Goal: Task Accomplishment & Management: Manage account settings

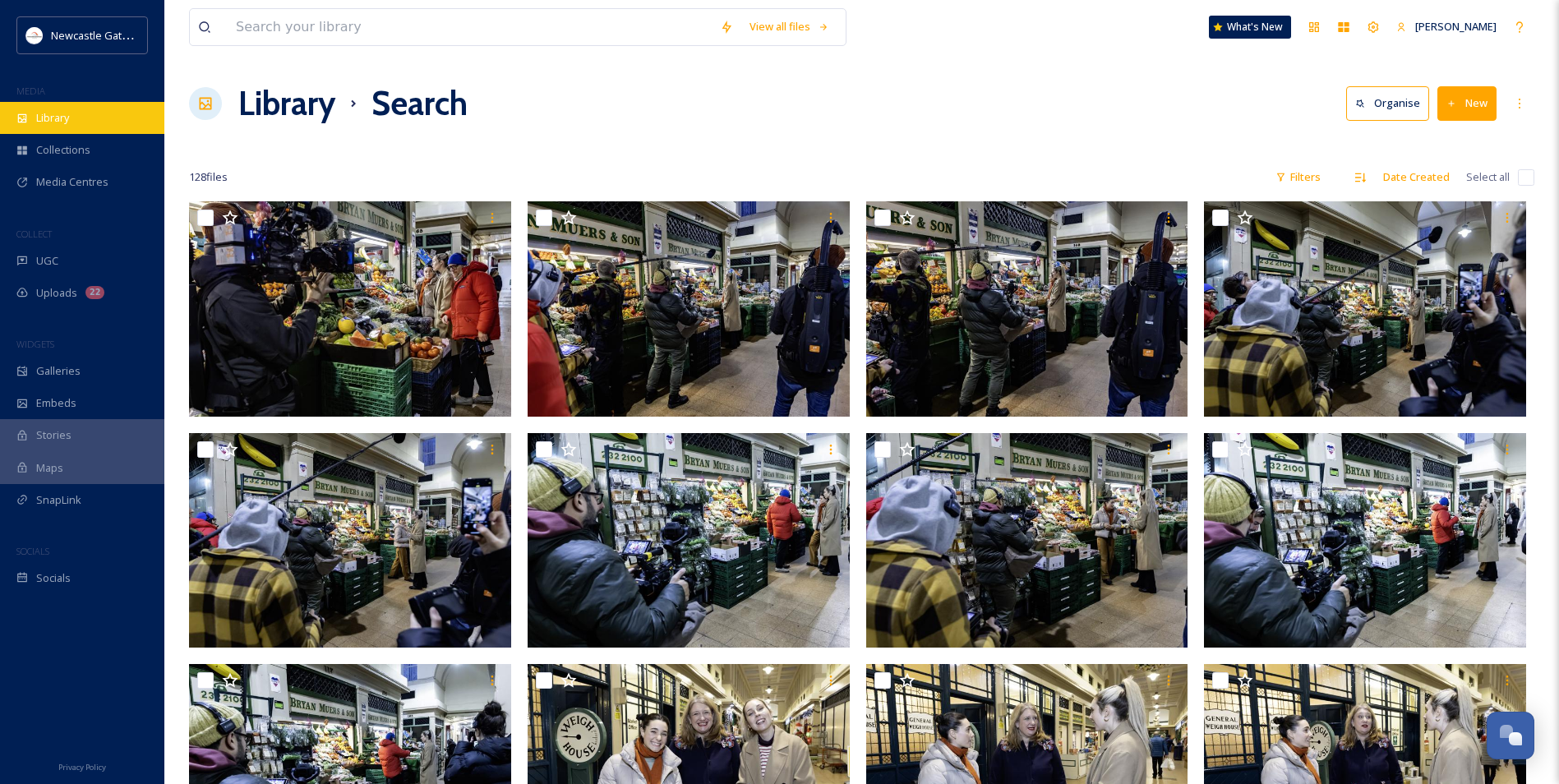
click at [25, 121] on icon at bounding box center [22, 119] width 12 height 12
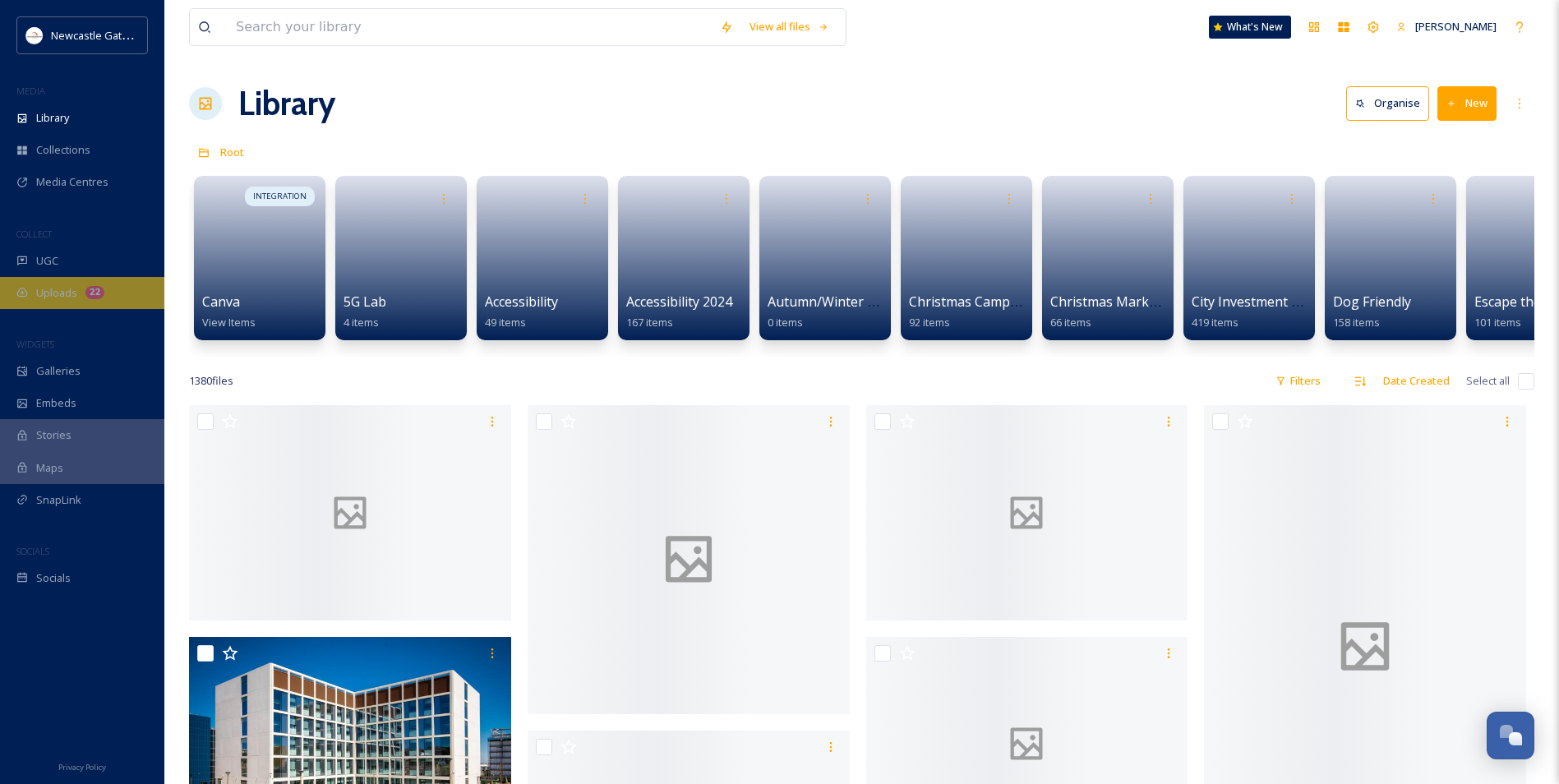
click at [96, 283] on div "Uploads 22" at bounding box center [82, 293] width 164 height 32
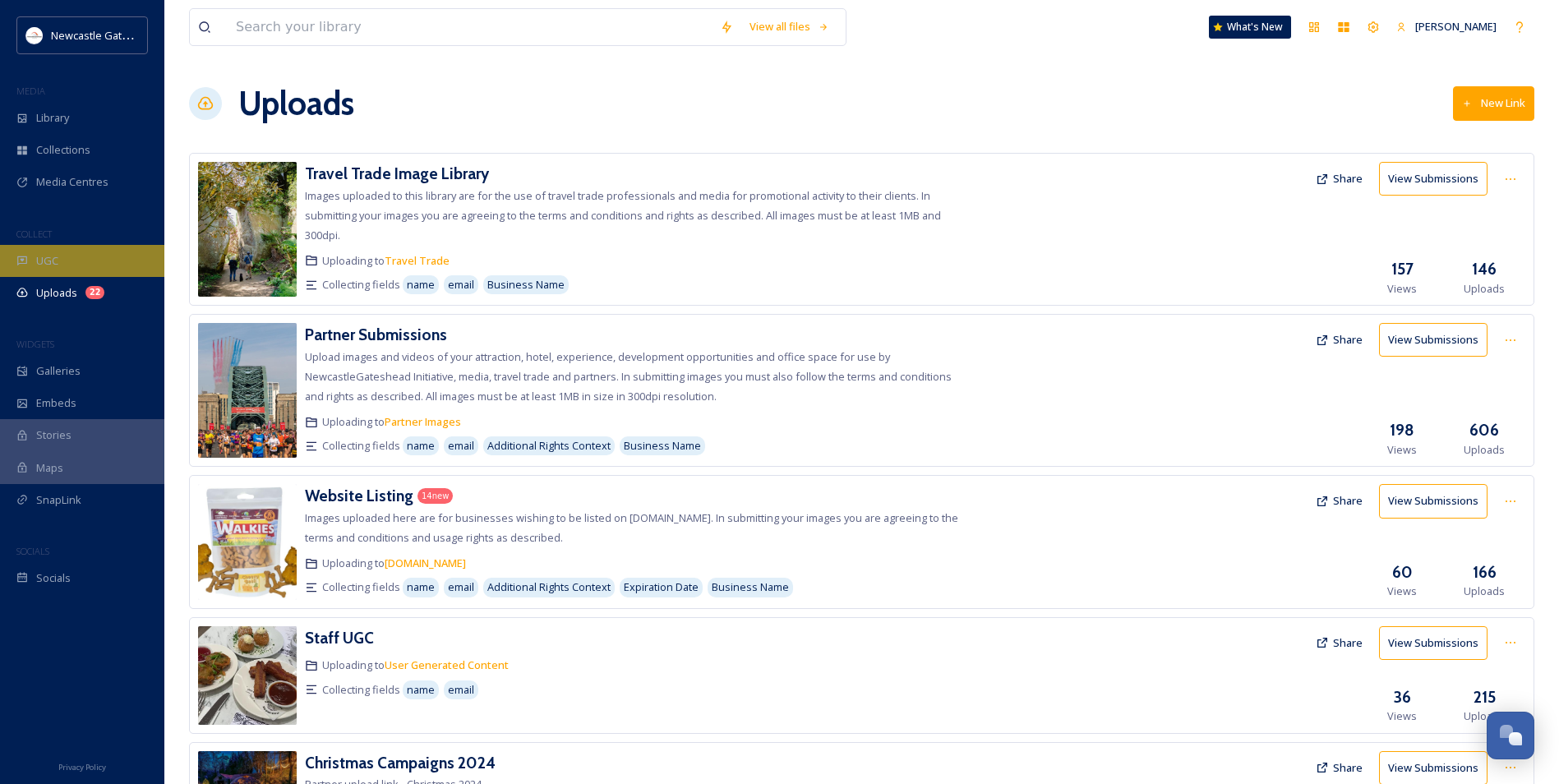
click at [69, 246] on div "UGC" at bounding box center [82, 261] width 164 height 32
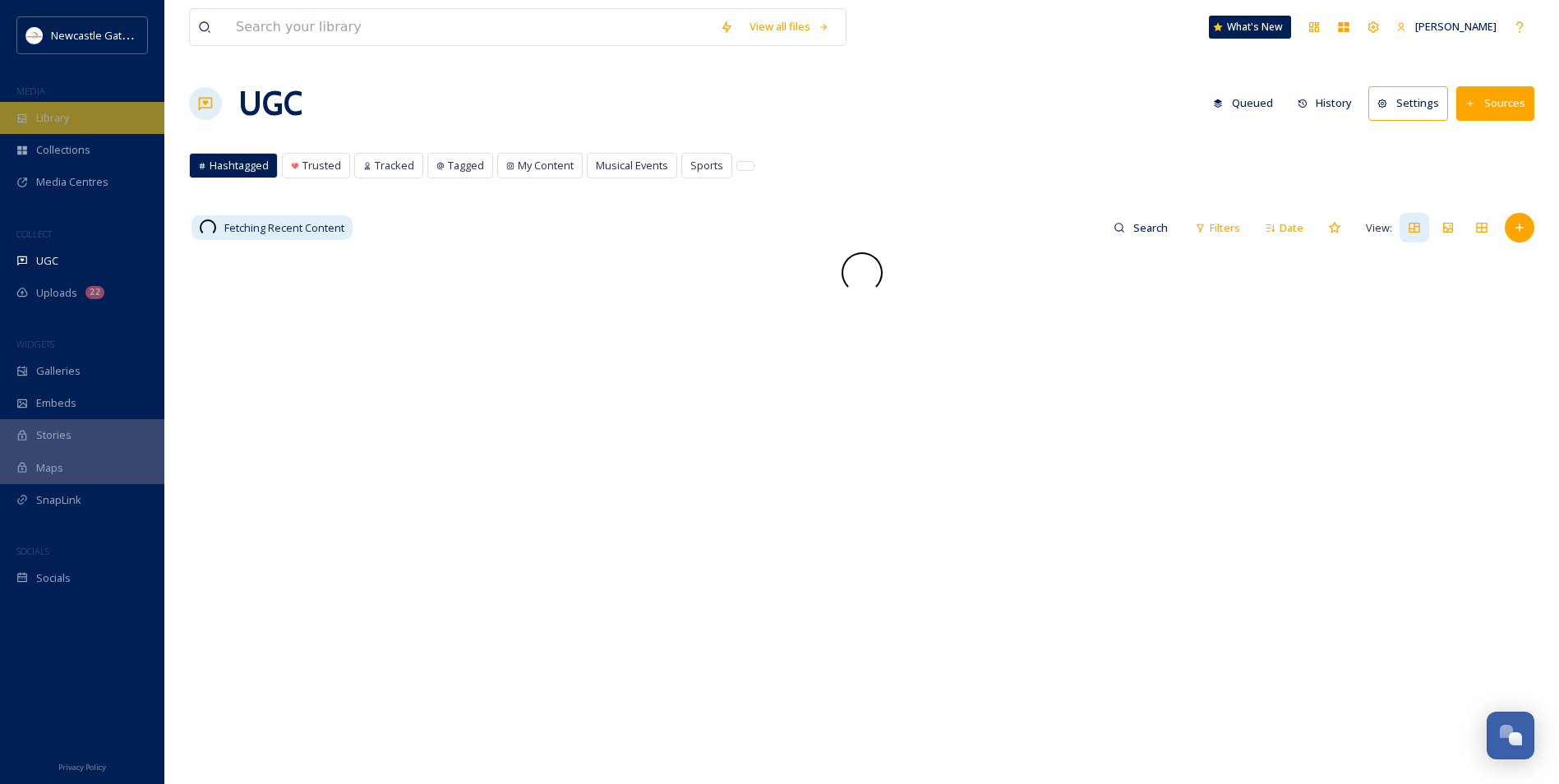
click at [66, 129] on div "Library" at bounding box center [82, 118] width 164 height 32
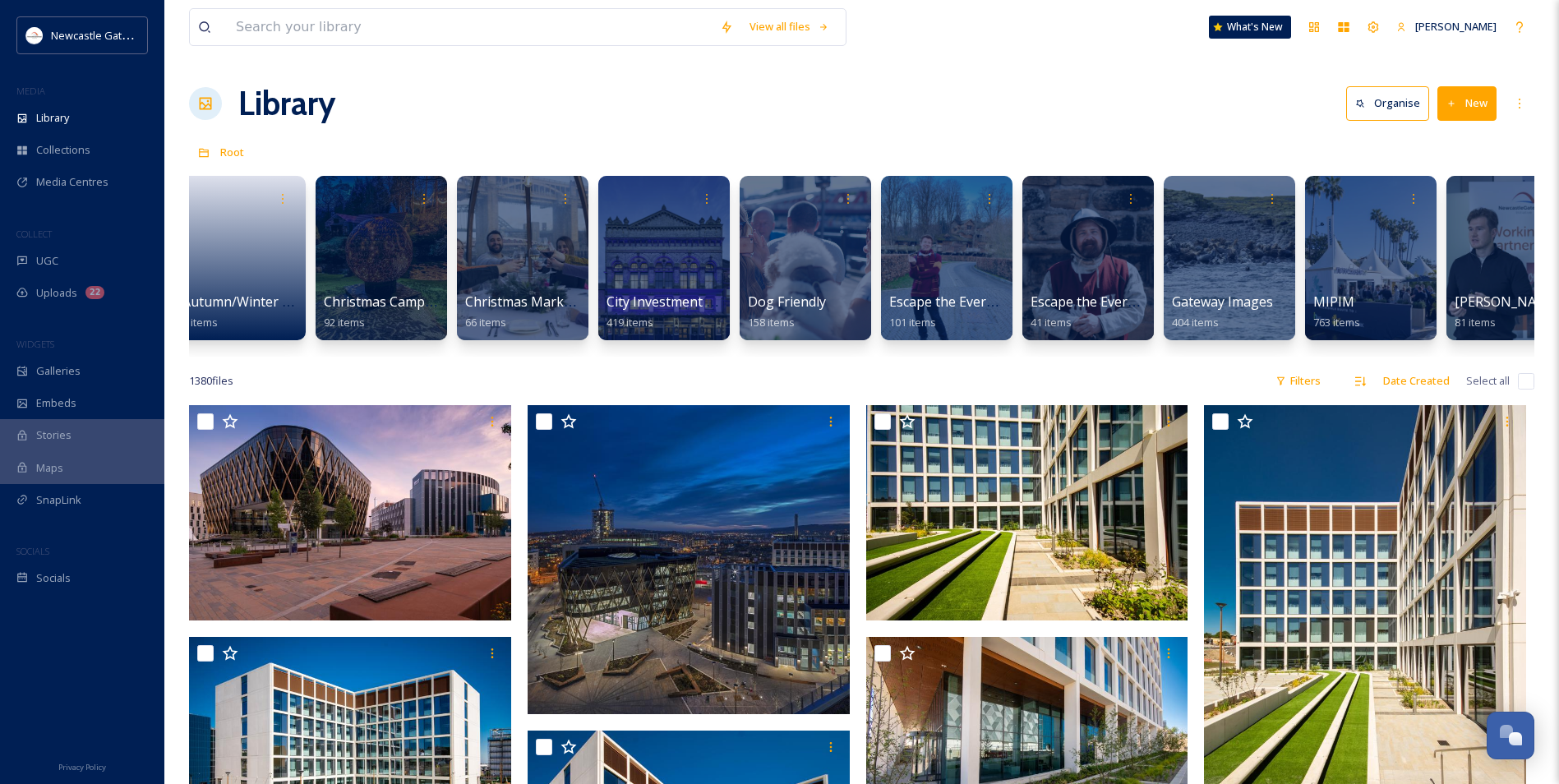
scroll to position [0, 588]
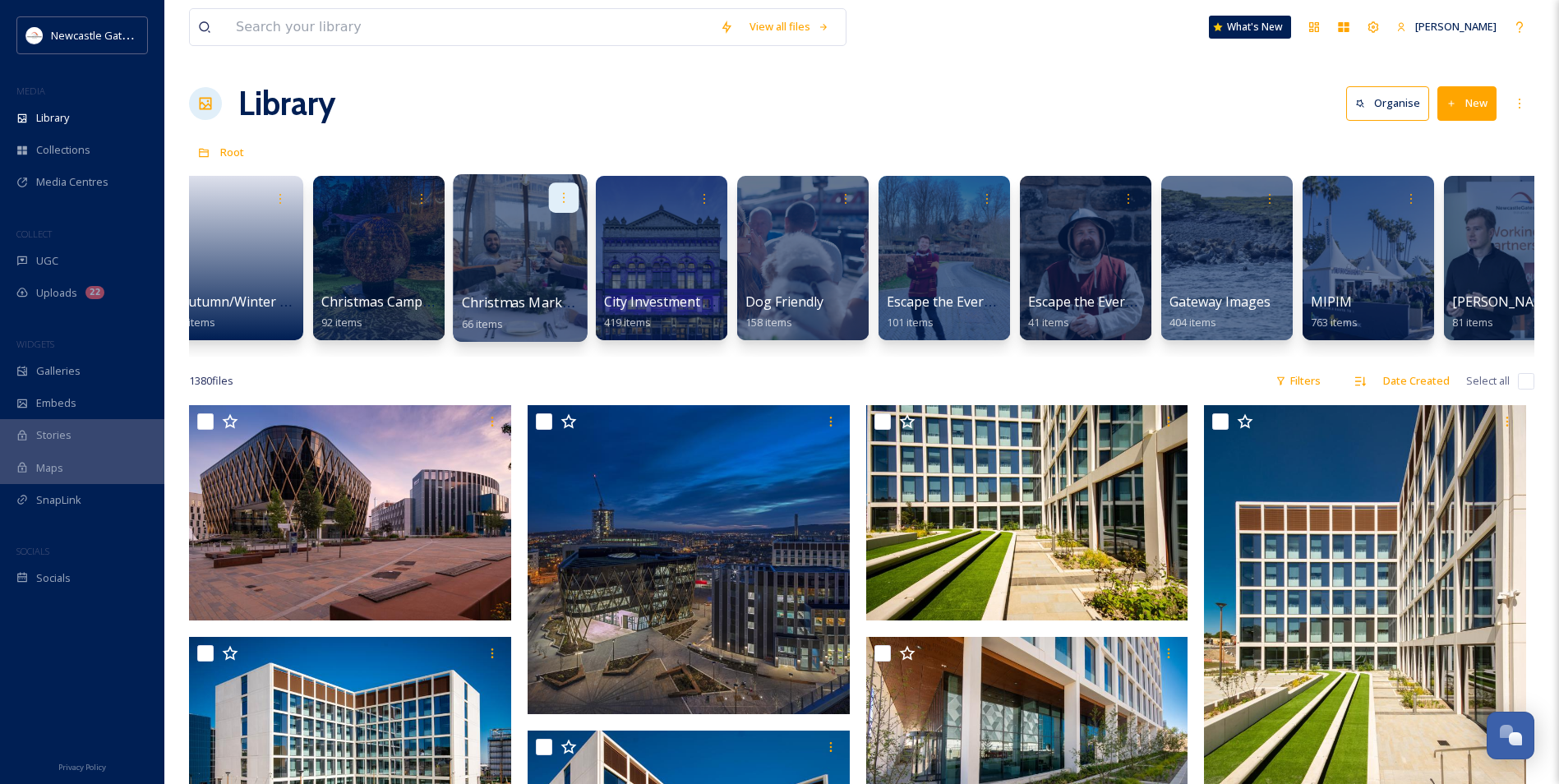
click at [562, 198] on icon at bounding box center [563, 196] width 13 height 13
click at [551, 266] on span "Move to Folder" at bounding box center [531, 267] width 75 height 16
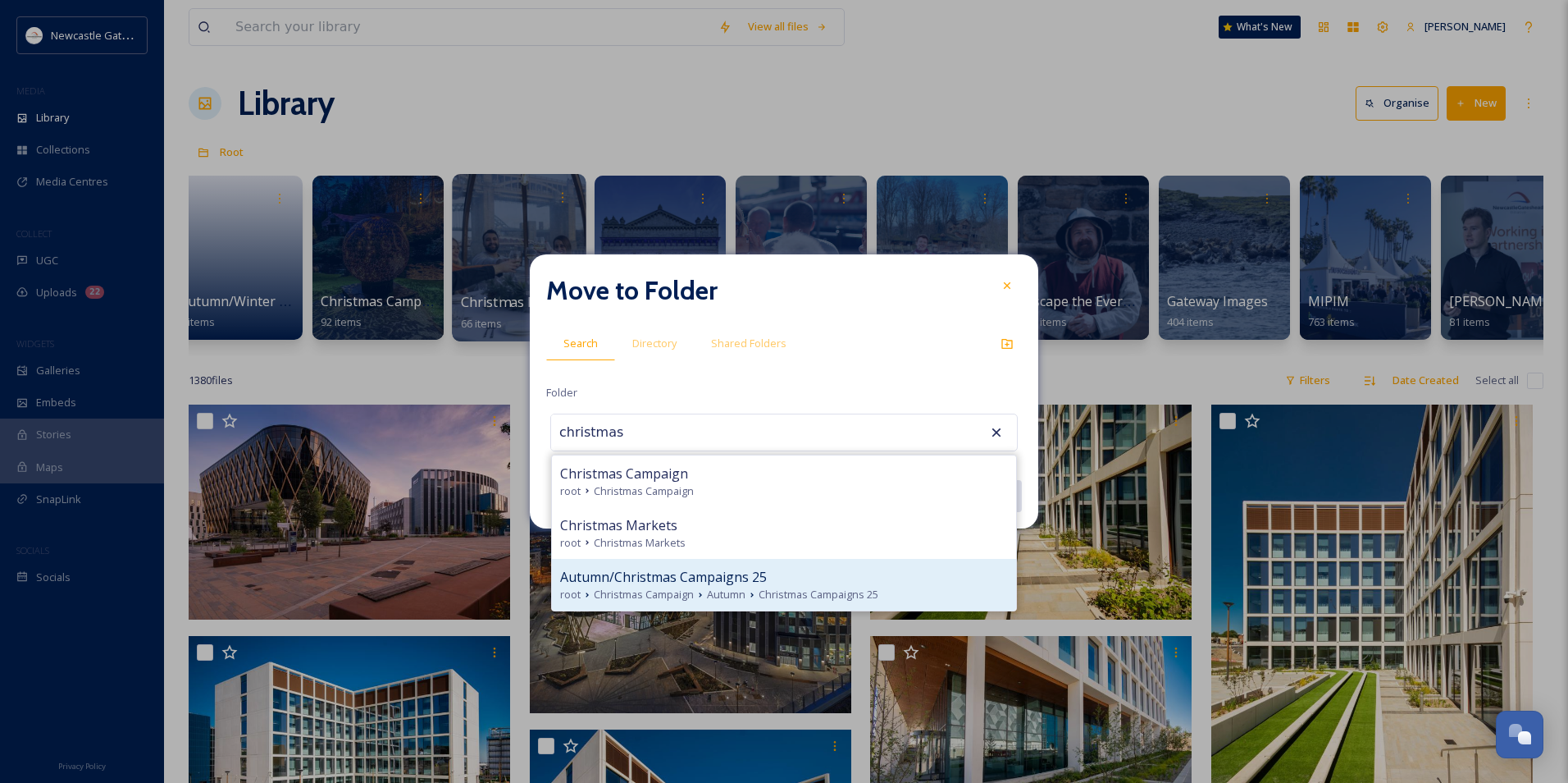
click at [832, 475] on span "Christmas Campaigns 25" at bounding box center [818, 595] width 119 height 16
type input "Autumn/Christmas Campaigns 25"
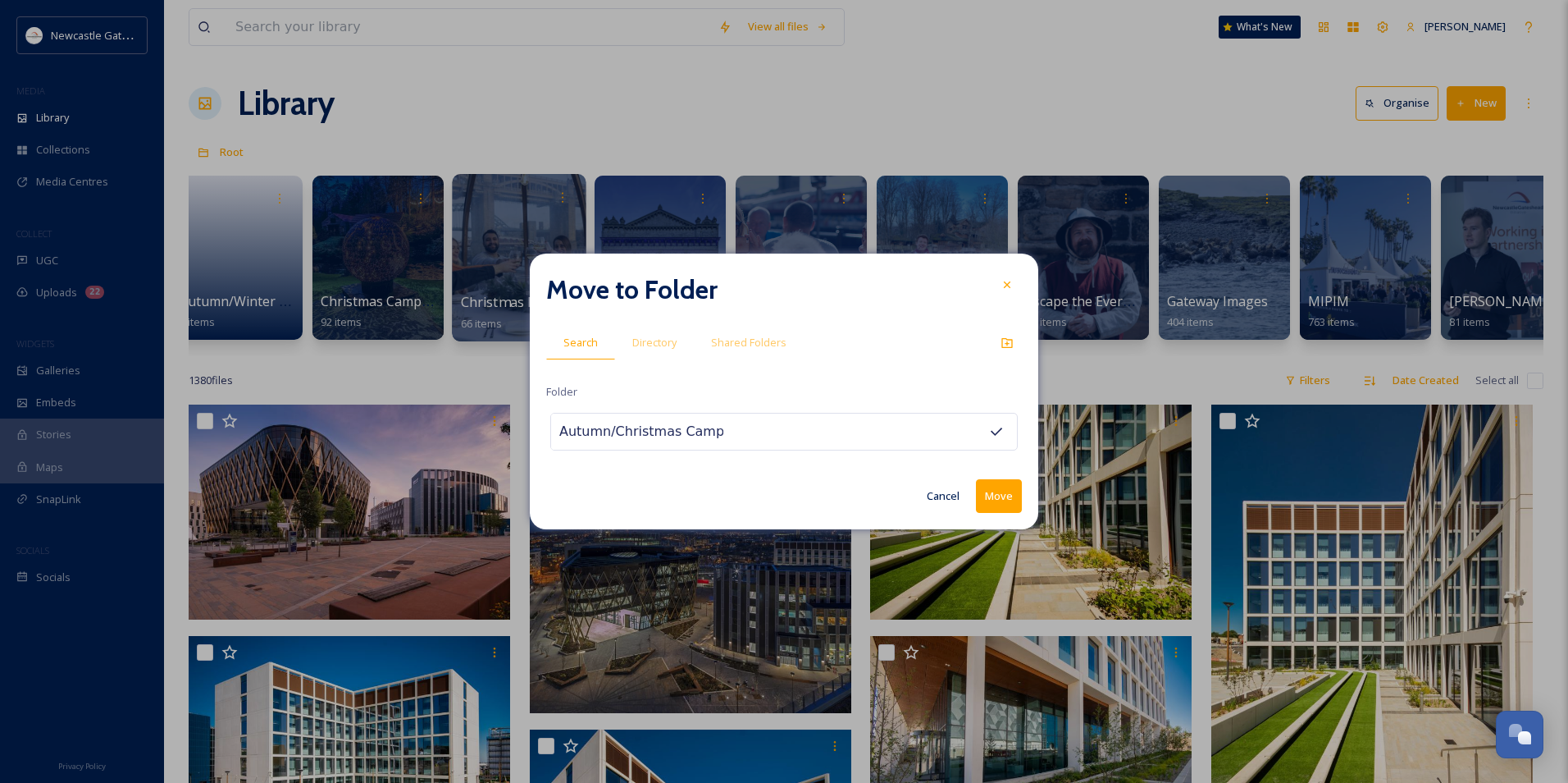
click at [840, 475] on button "Move" at bounding box center [998, 496] width 46 height 34
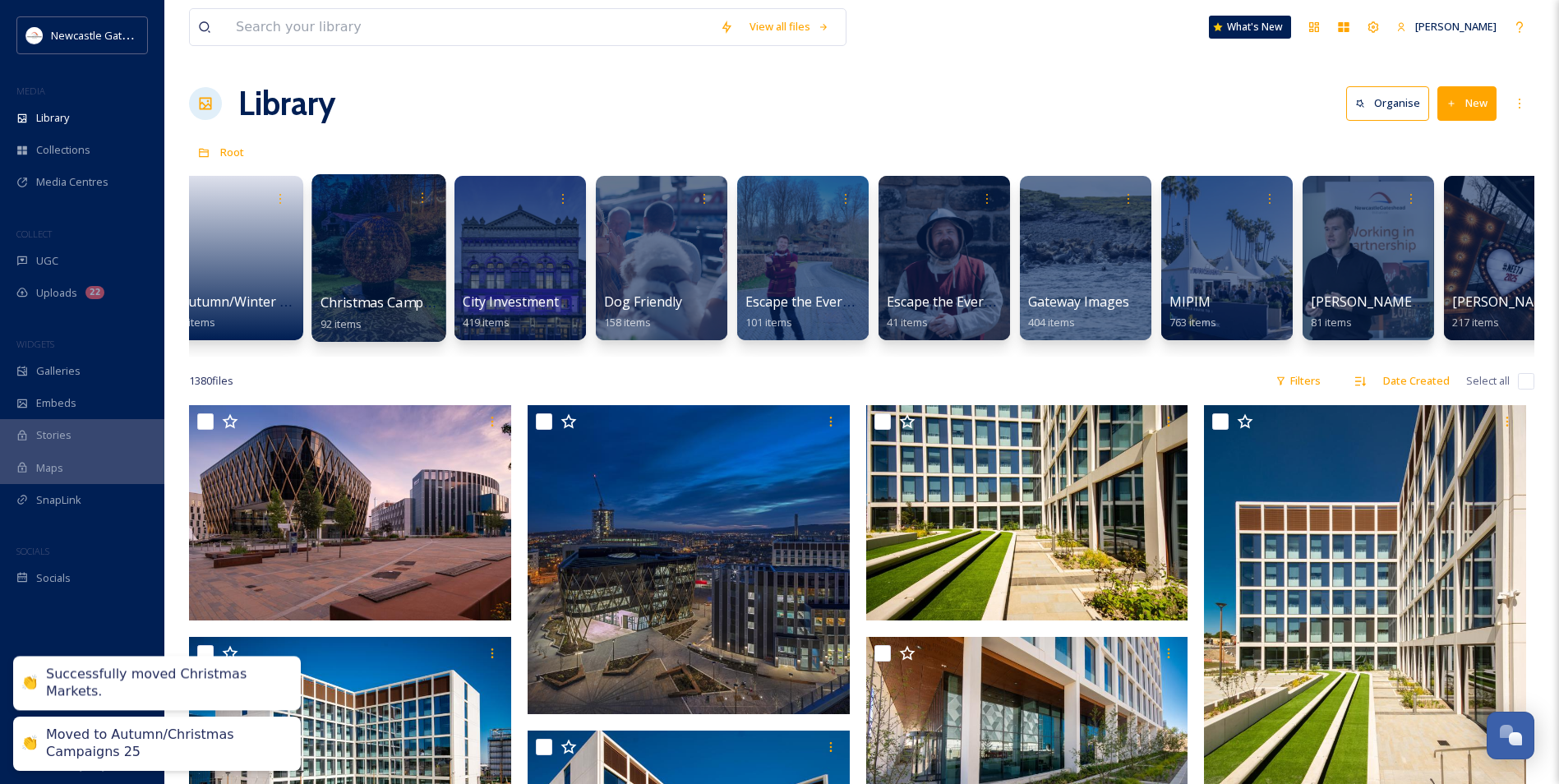
click at [381, 235] on div at bounding box center [379, 258] width 134 height 167
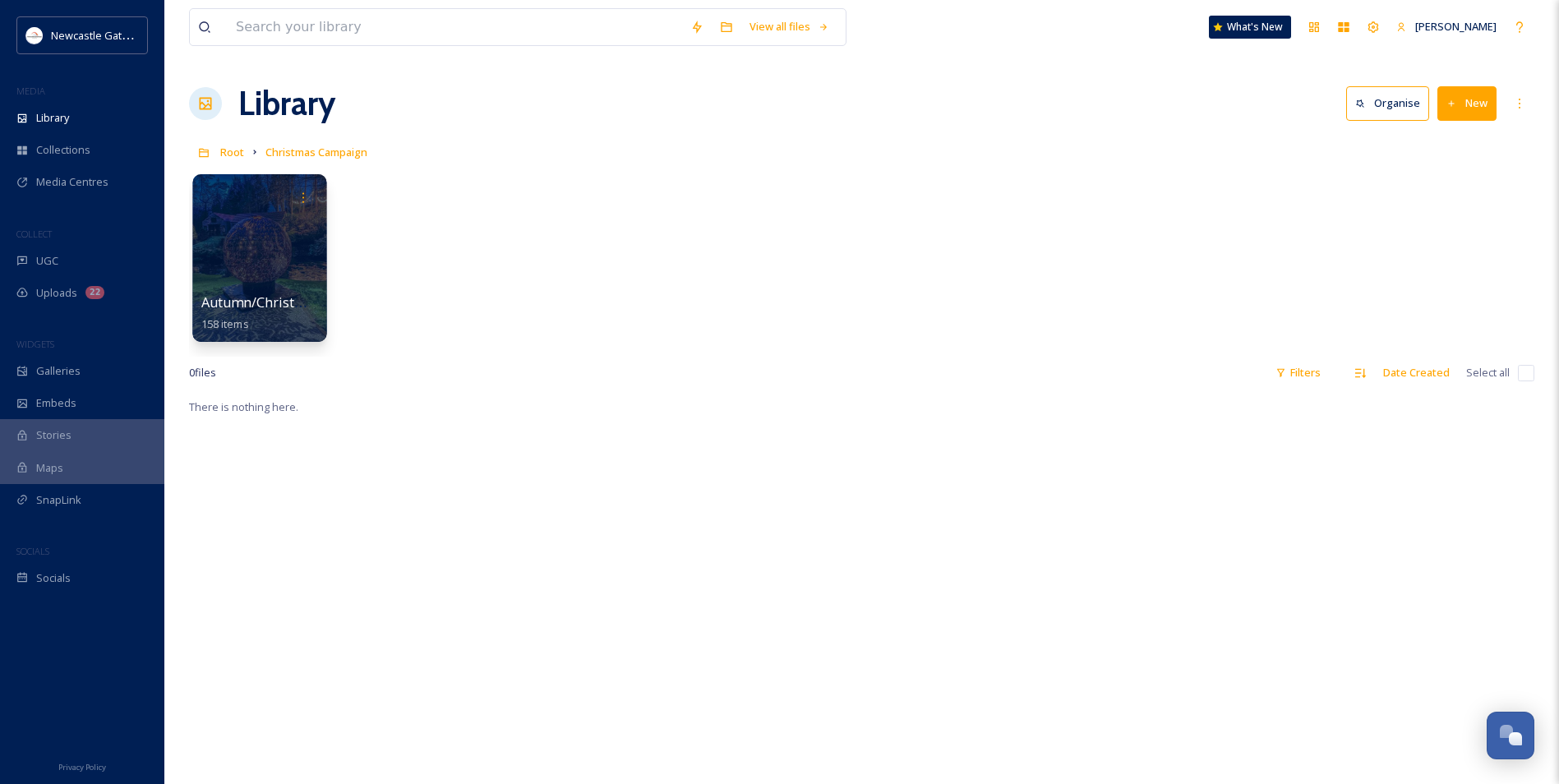
click at [271, 265] on div at bounding box center [259, 258] width 134 height 167
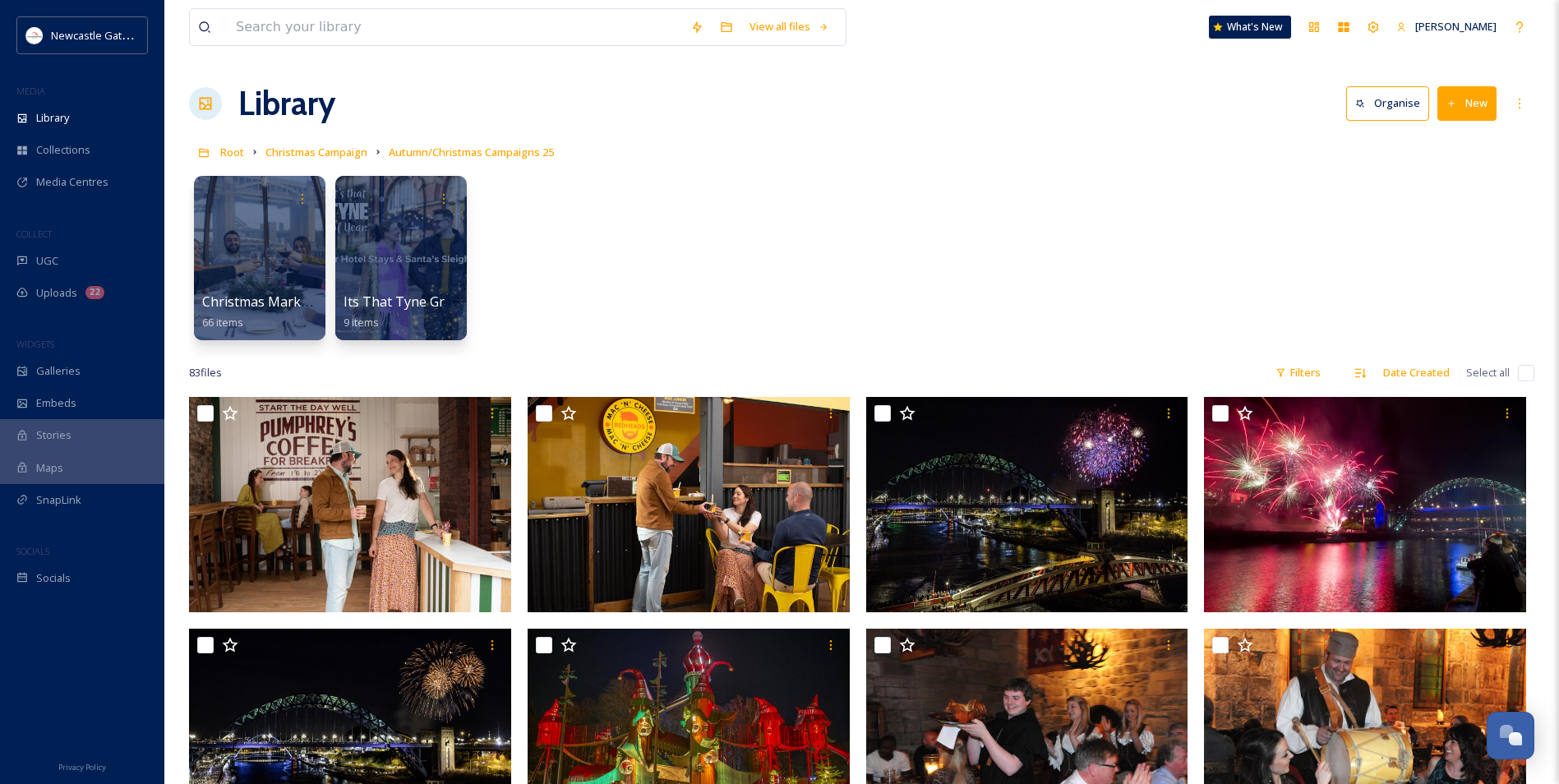
click at [842, 109] on icon at bounding box center [1451, 104] width 11 height 11
click at [842, 207] on div "Folder" at bounding box center [1448, 205] width 93 height 32
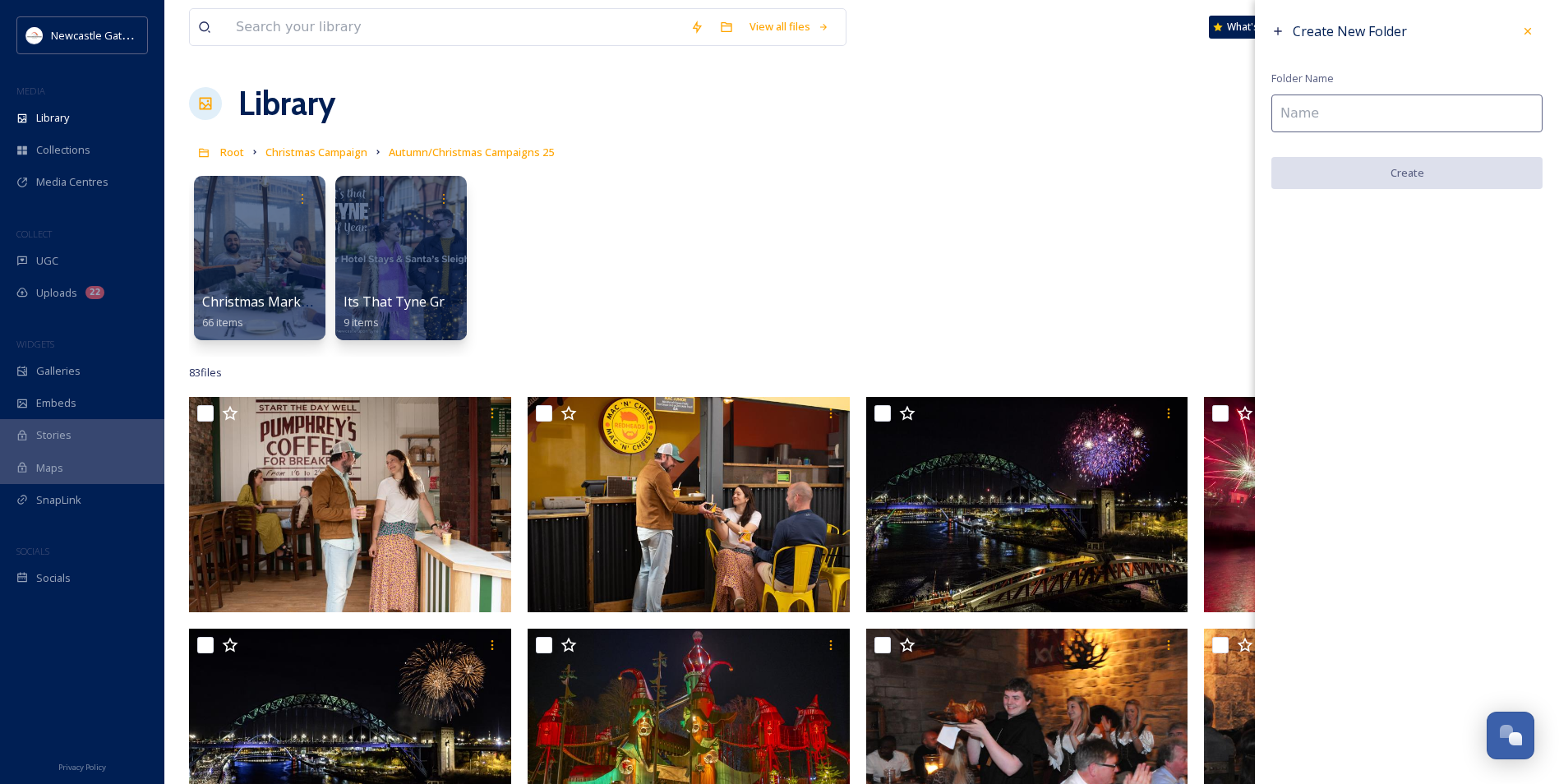
click at [842, 125] on input at bounding box center [1407, 114] width 271 height 38
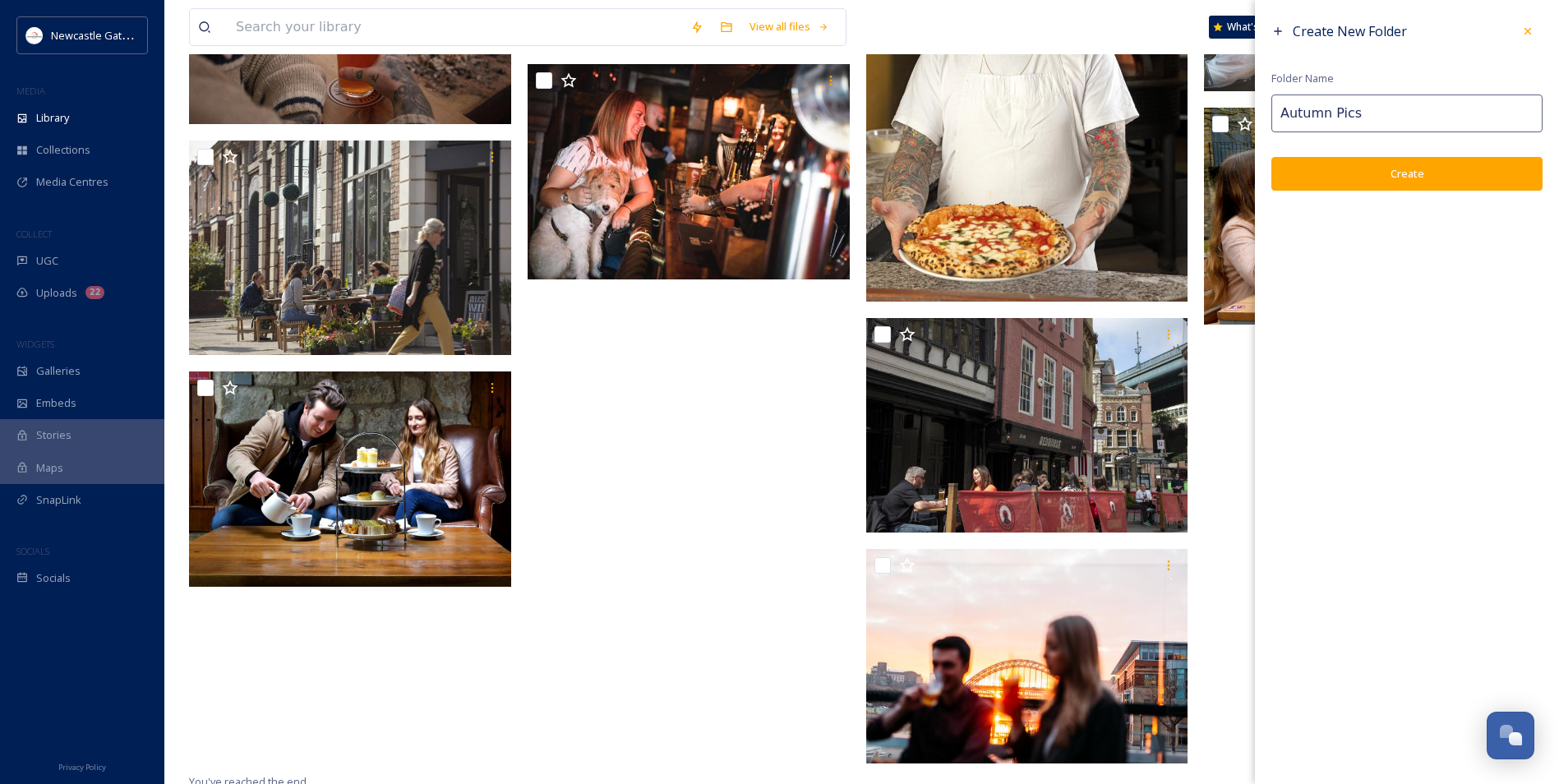
scroll to position [5138, 0]
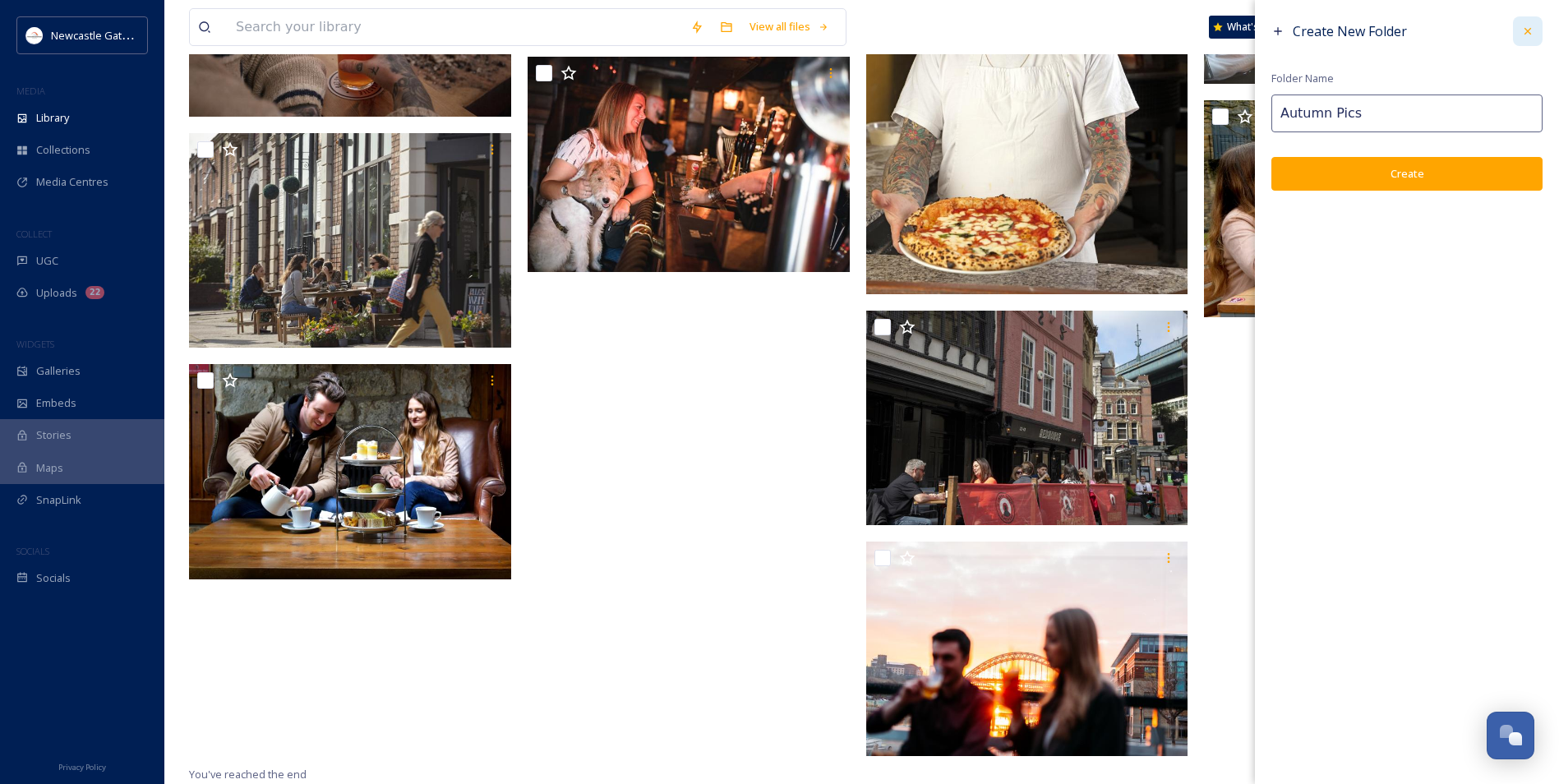
type input "Autumn Pics"
click at [842, 35] on icon at bounding box center [1527, 31] width 13 height 13
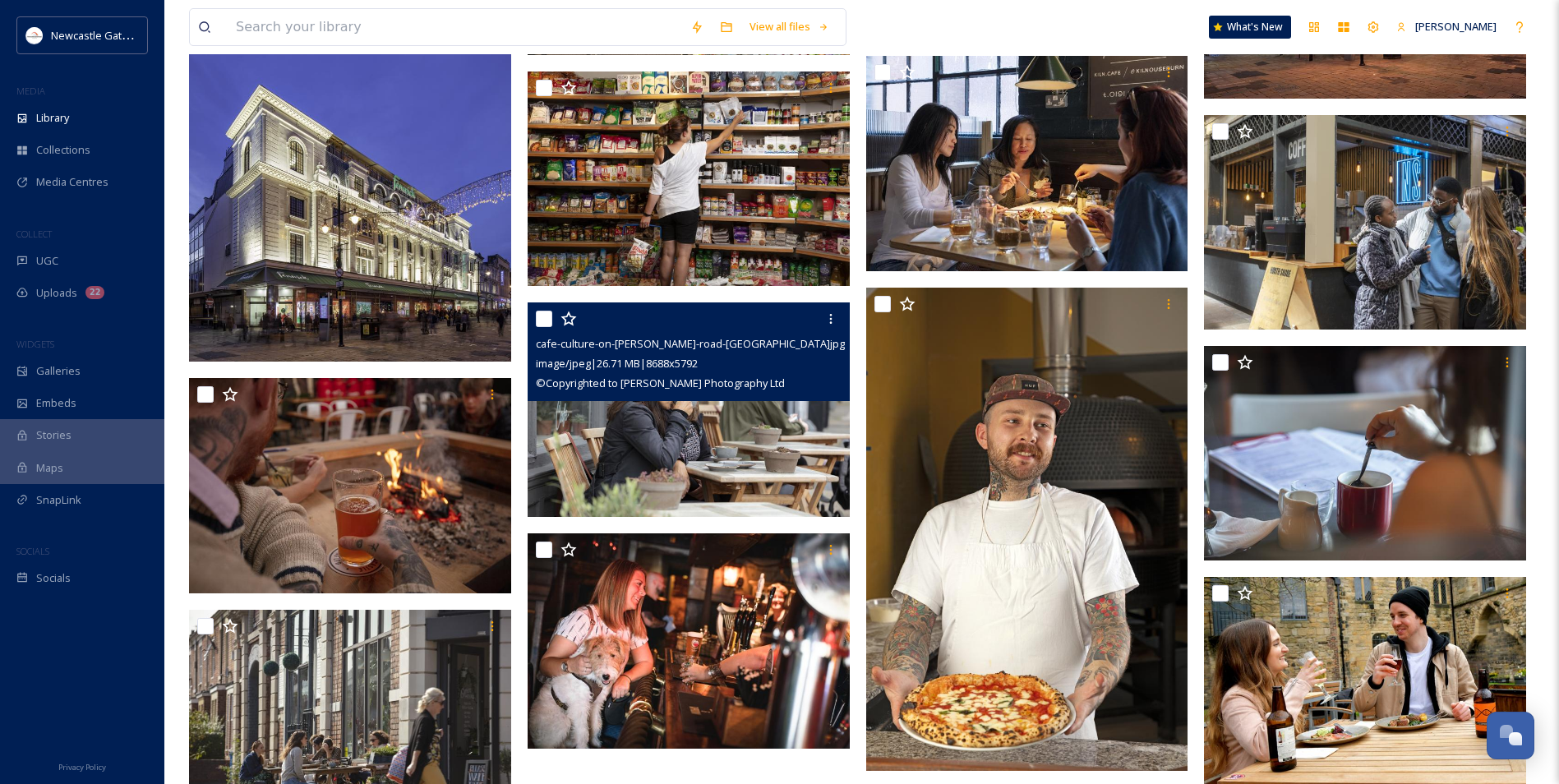
scroll to position [4564, 0]
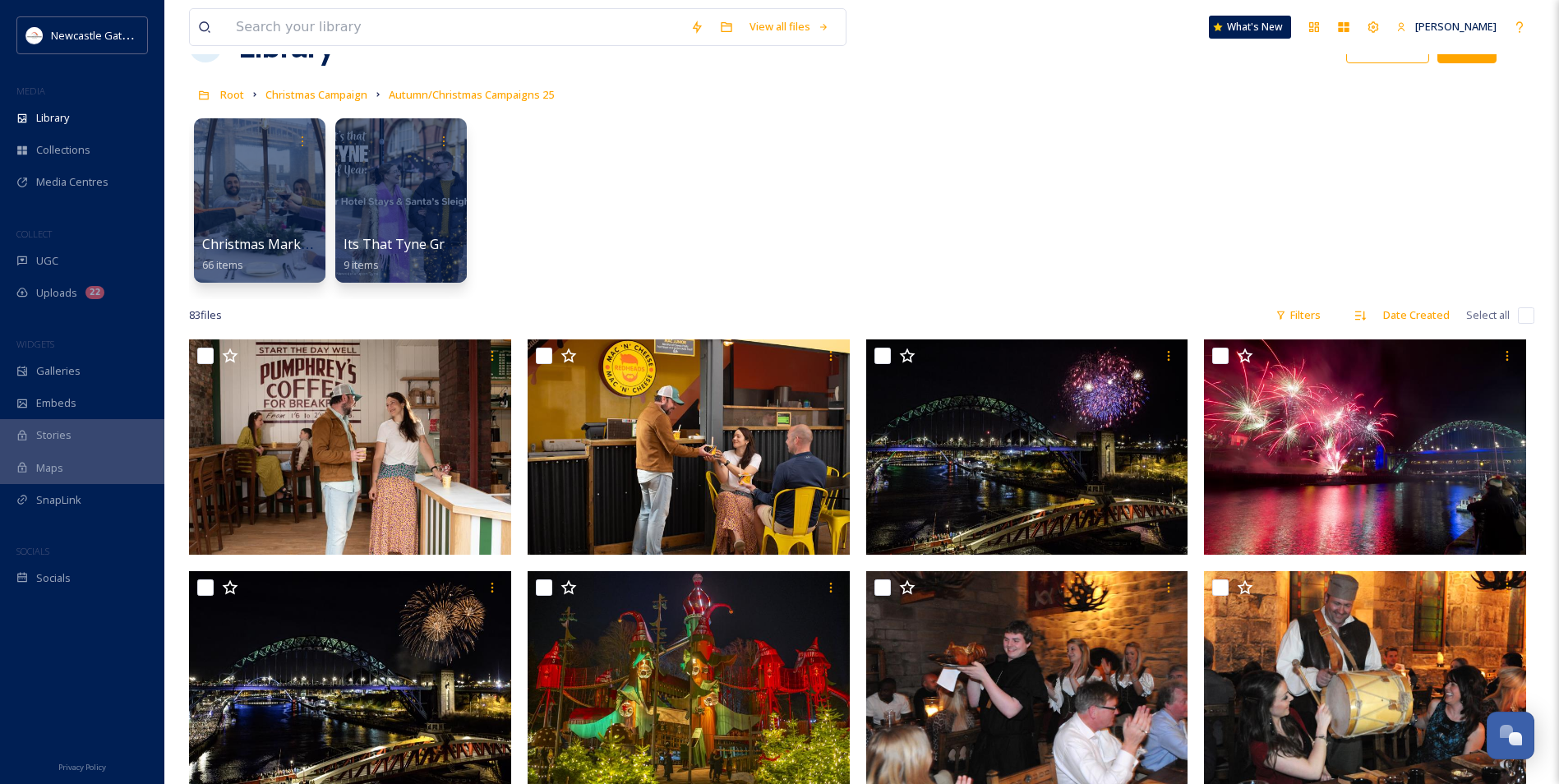
scroll to position [0, 0]
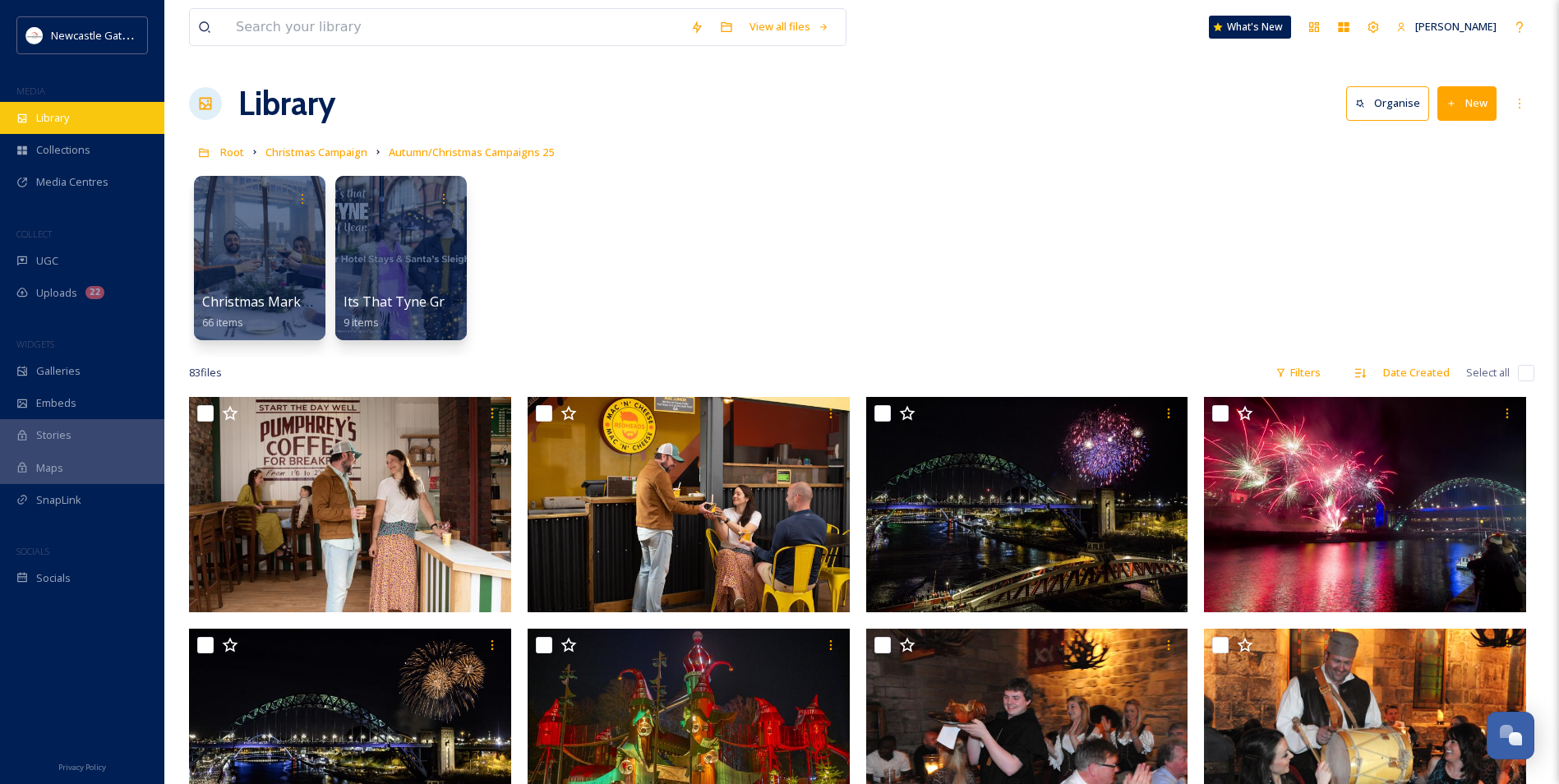
click at [26, 128] on div "Library" at bounding box center [82, 118] width 164 height 32
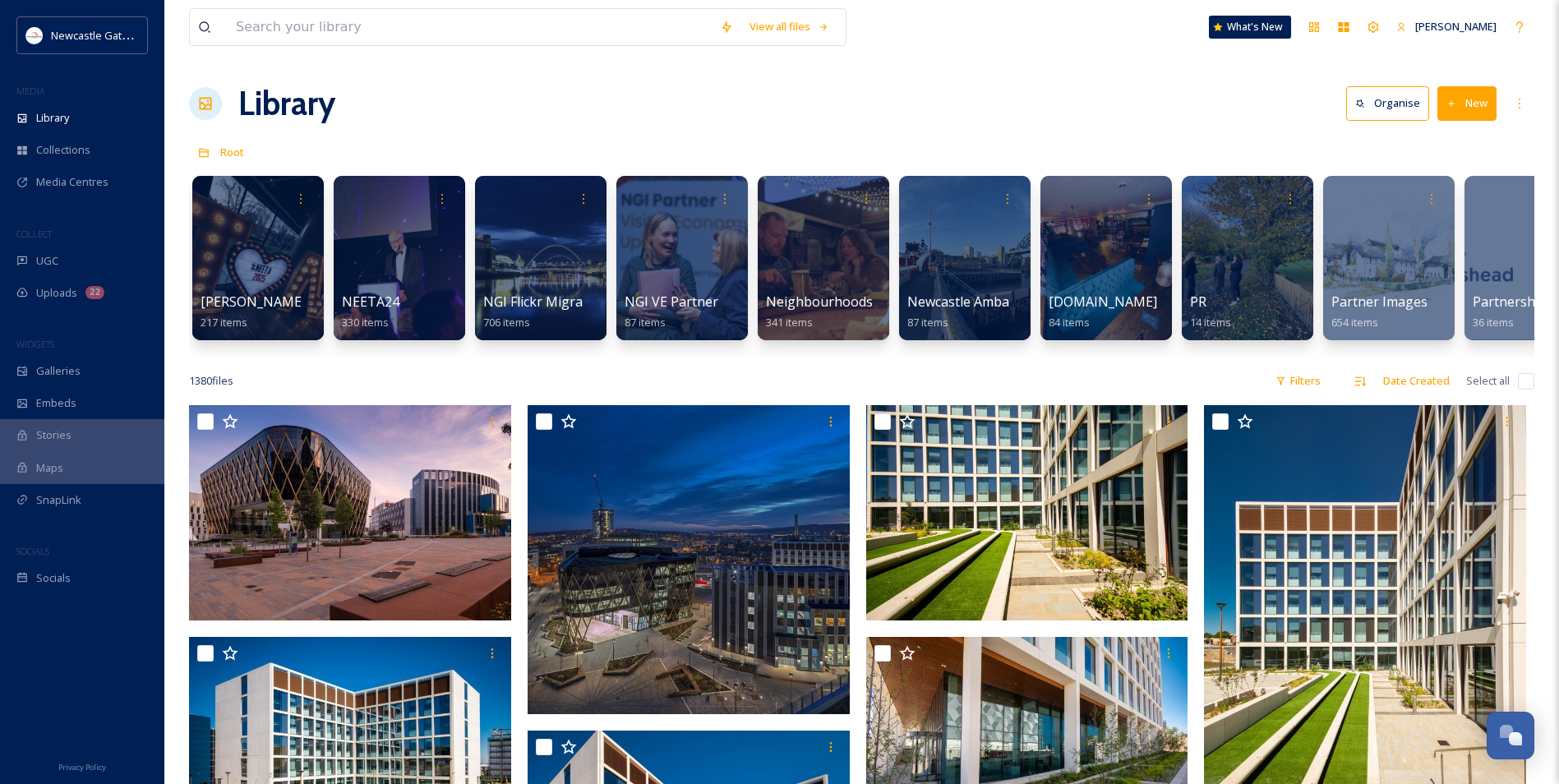
scroll to position [0, 1861]
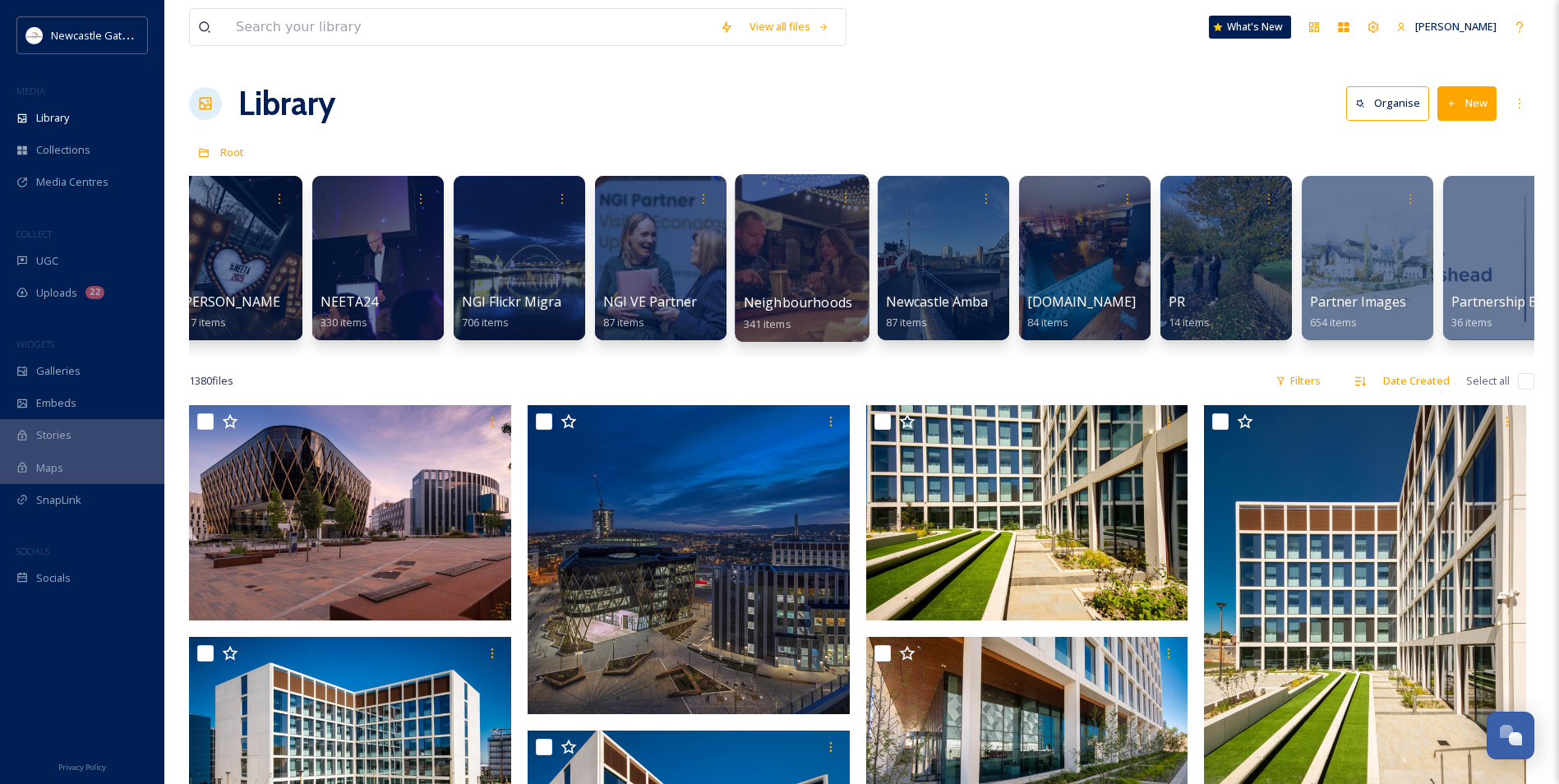
click at [791, 223] on div at bounding box center [801, 258] width 134 height 167
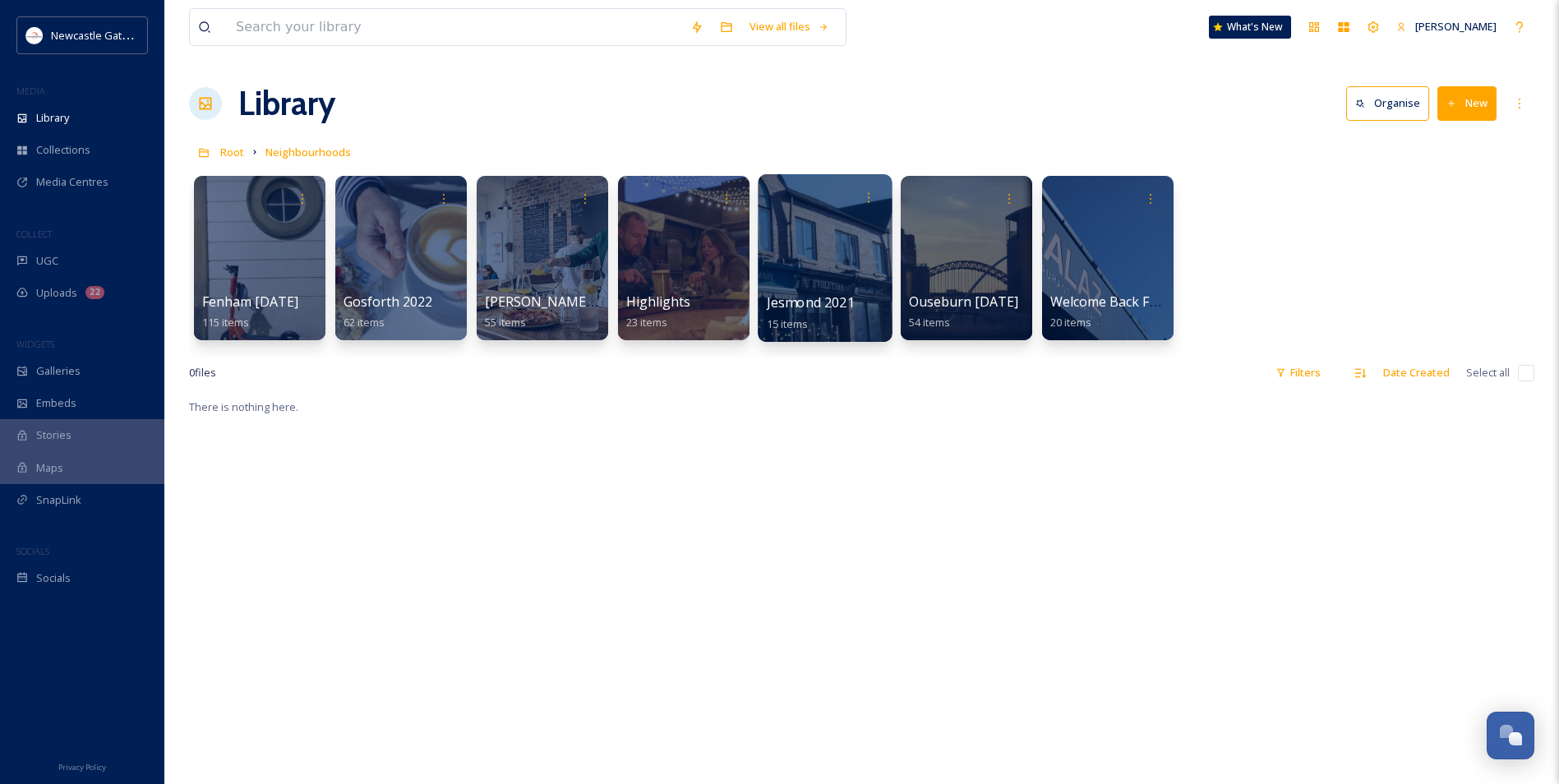
click at [842, 269] on div at bounding box center [824, 258] width 134 height 167
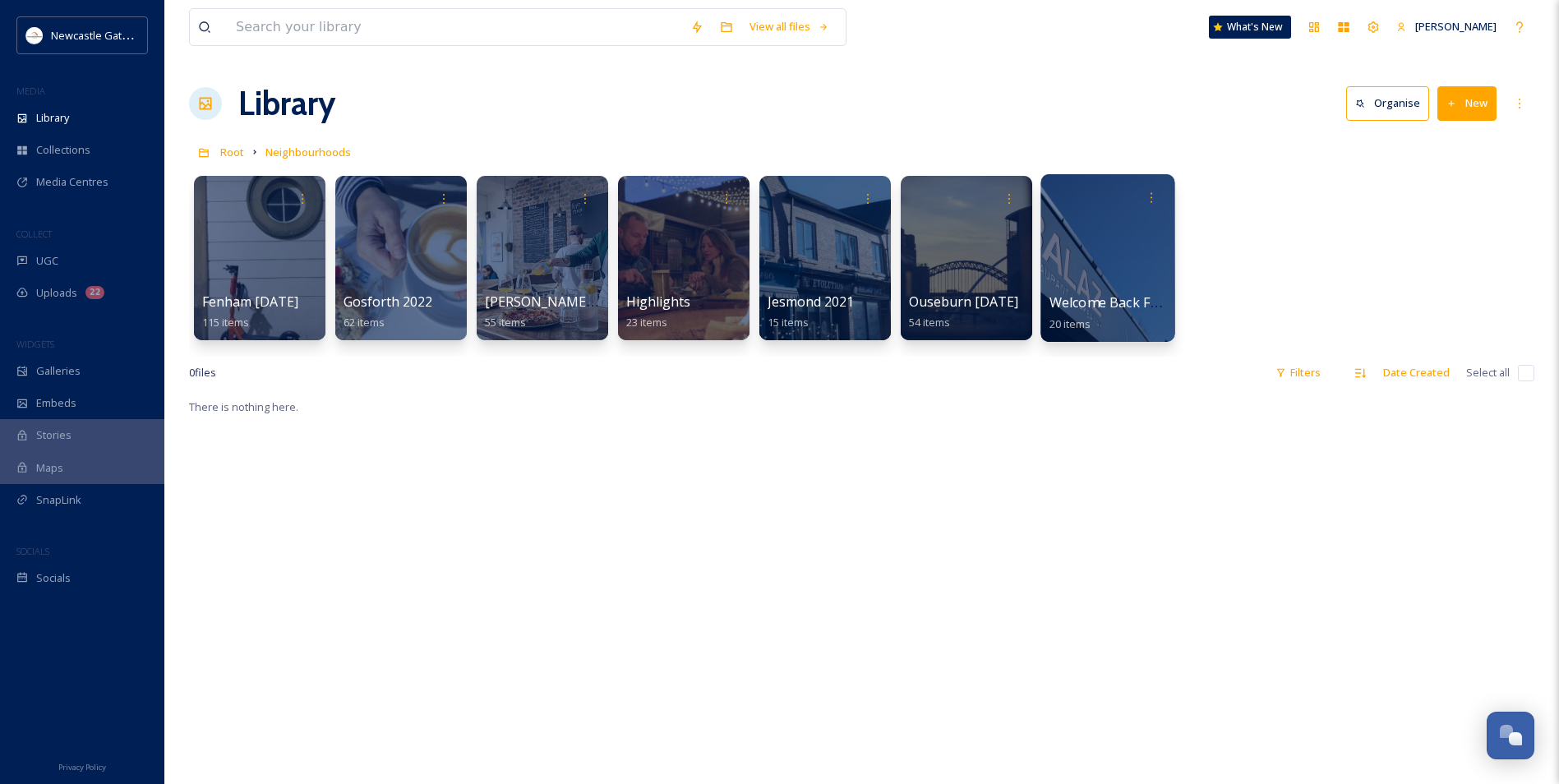
click at [842, 266] on div at bounding box center [1107, 258] width 134 height 167
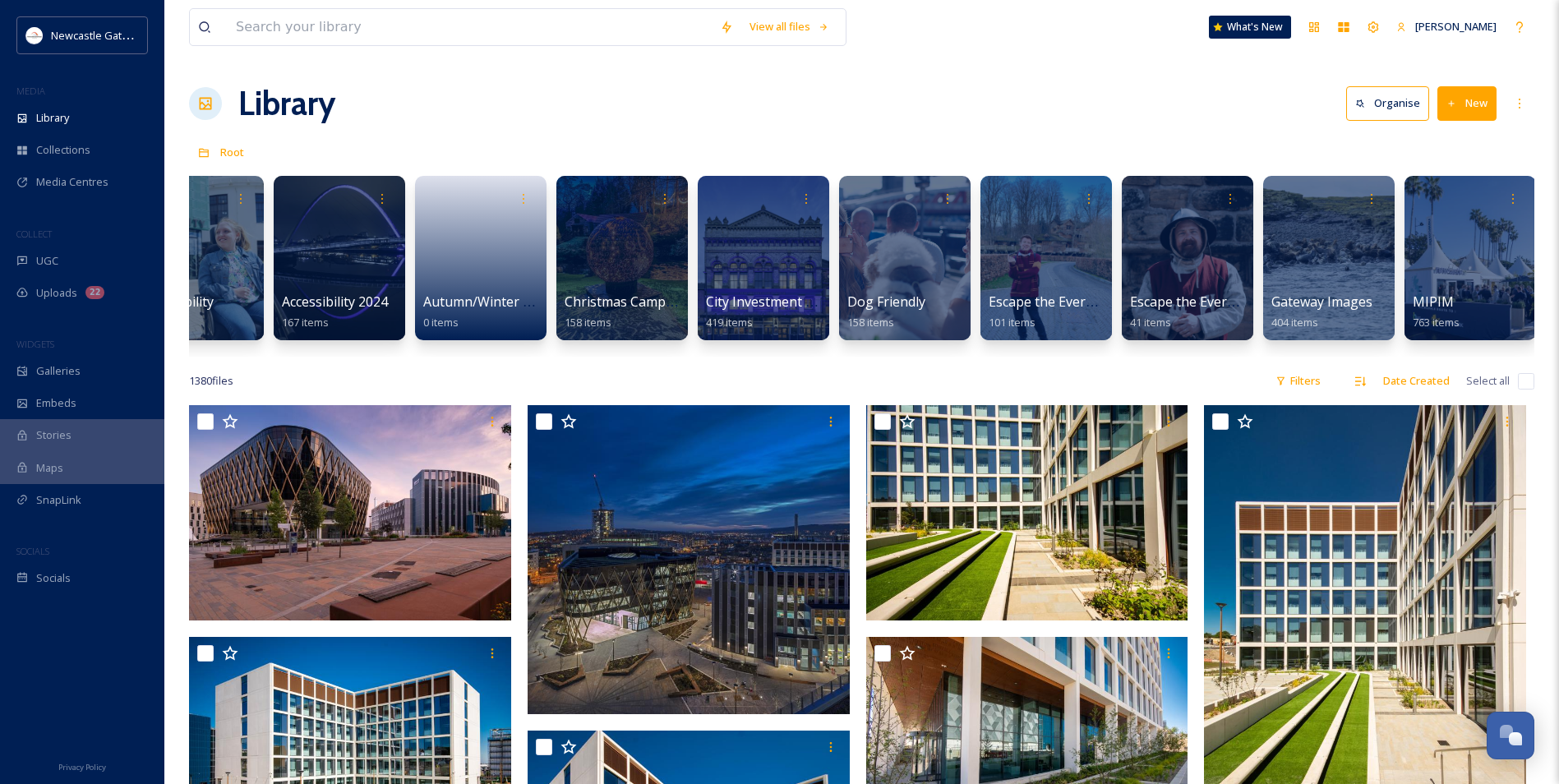
scroll to position [0, 368]
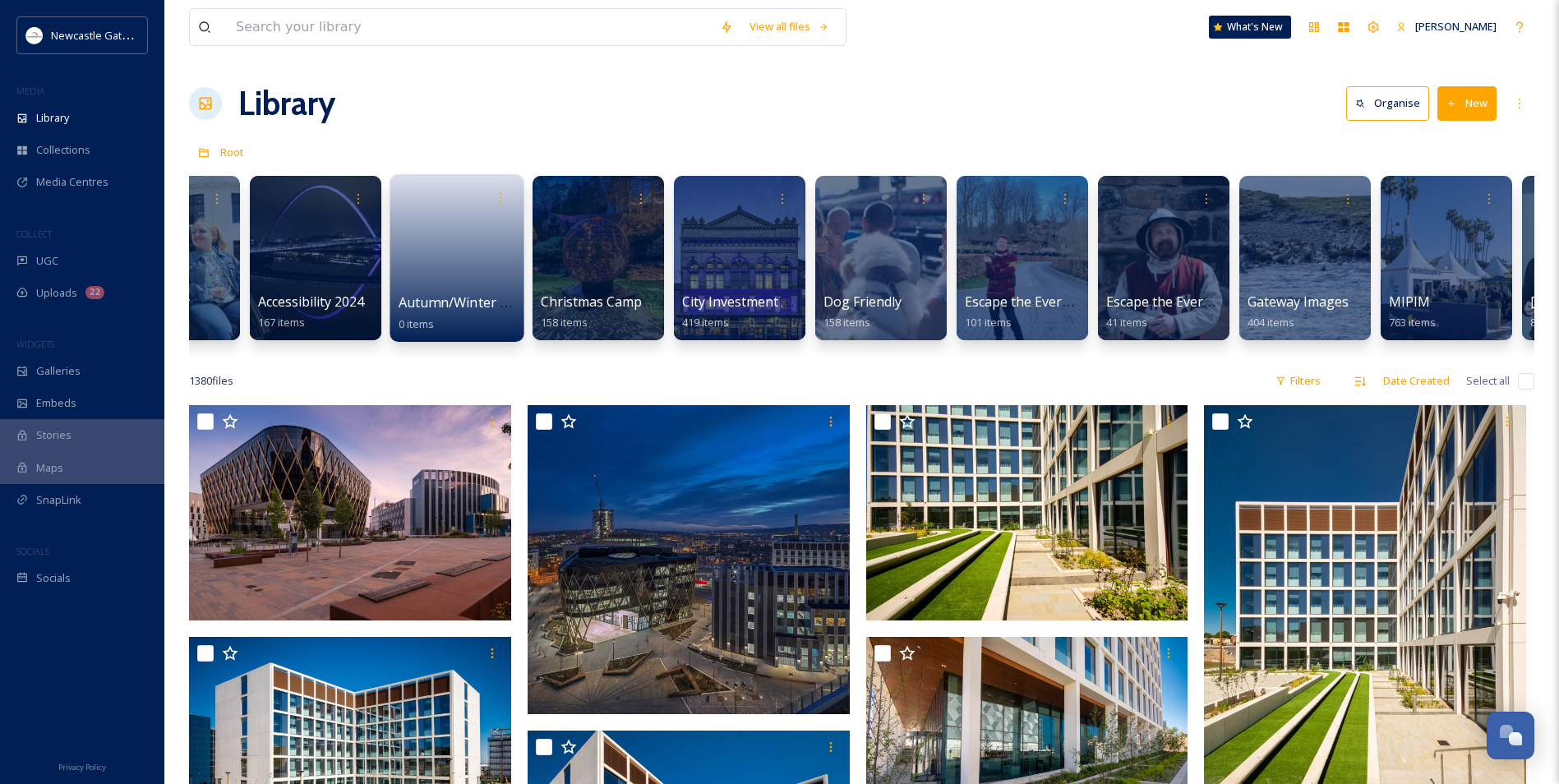
click at [448, 239] on link at bounding box center [458, 253] width 118 height 80
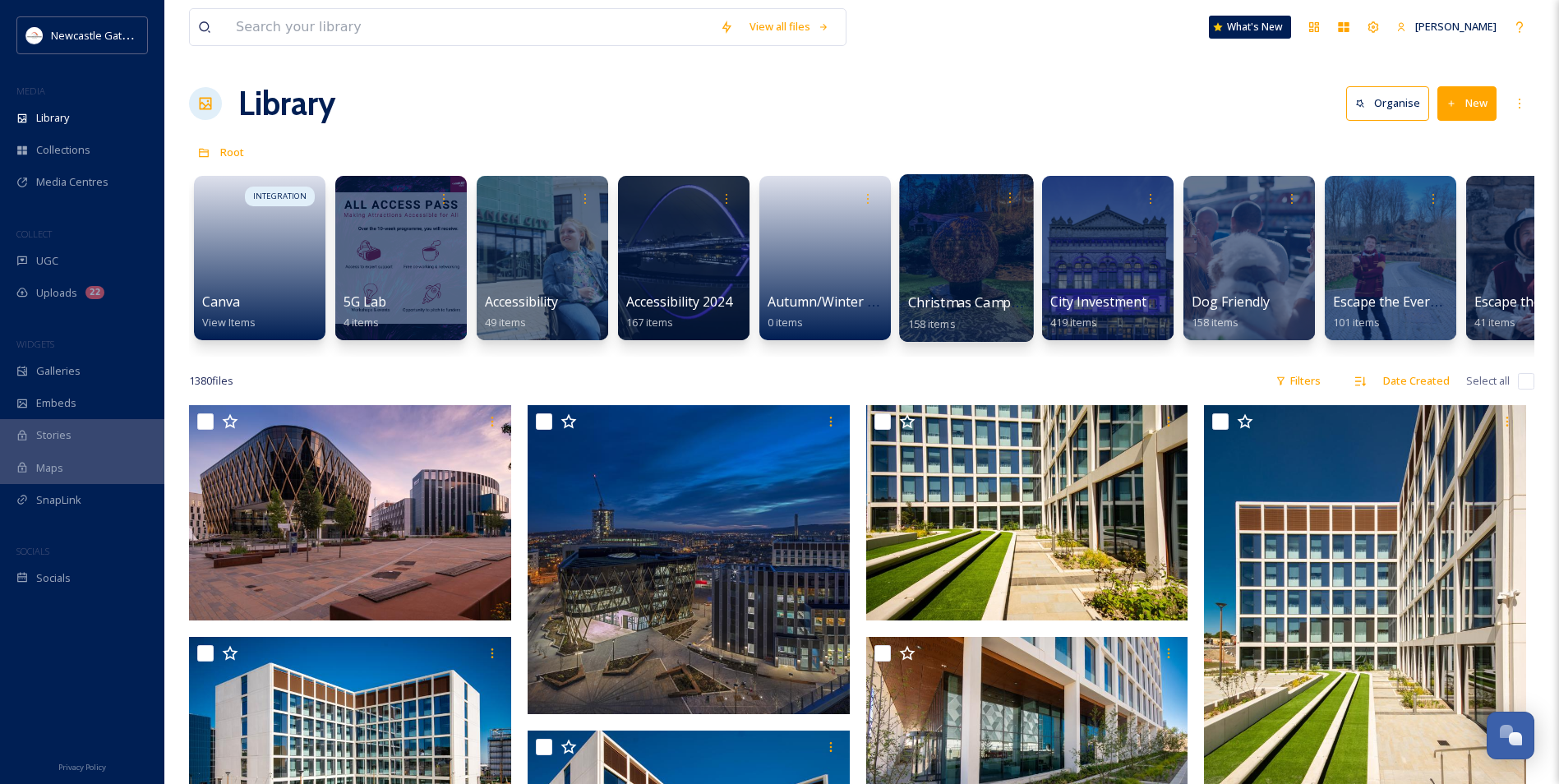
click at [842, 236] on div at bounding box center [966, 258] width 134 height 167
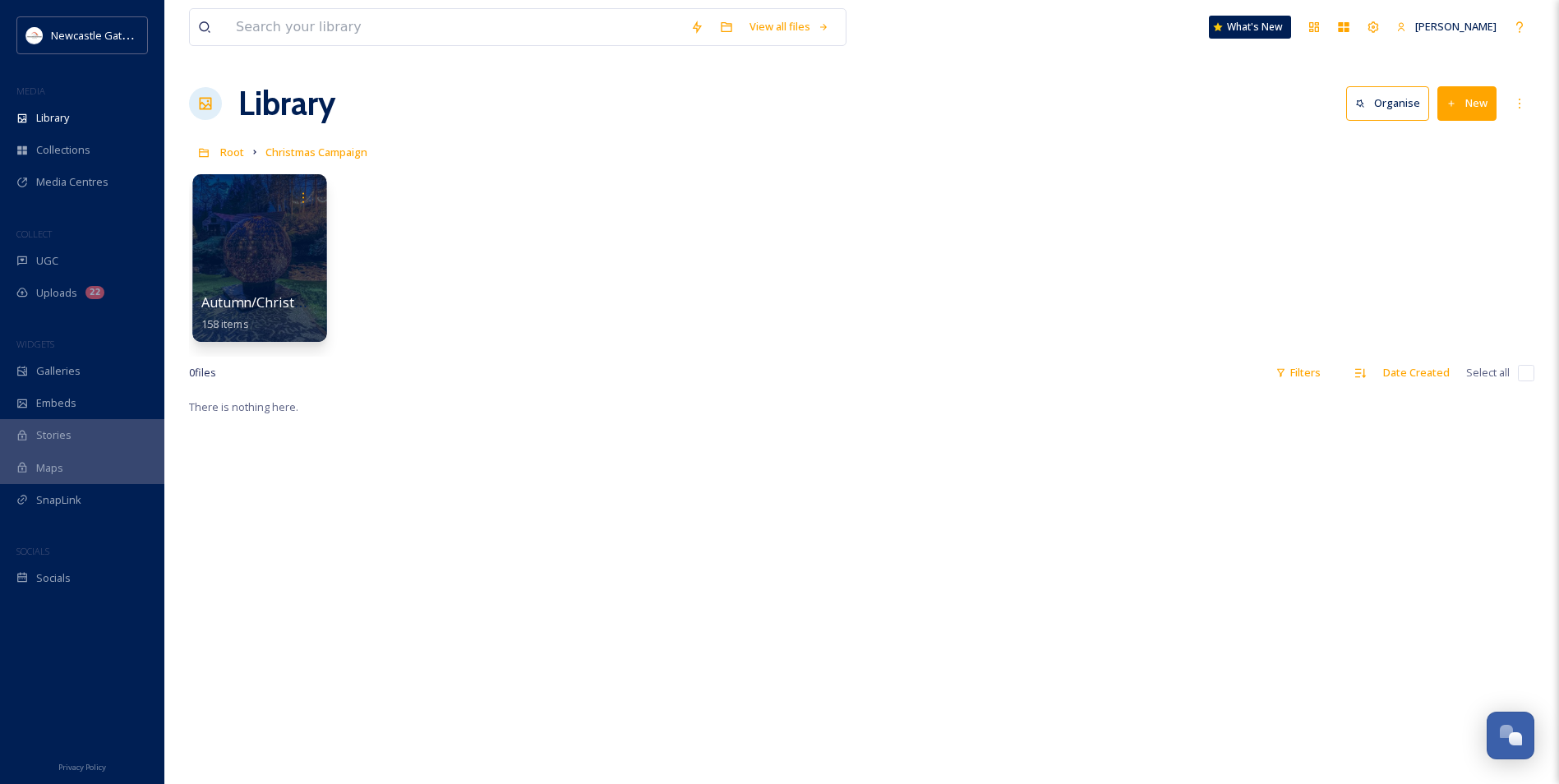
click at [270, 253] on div at bounding box center [259, 258] width 134 height 167
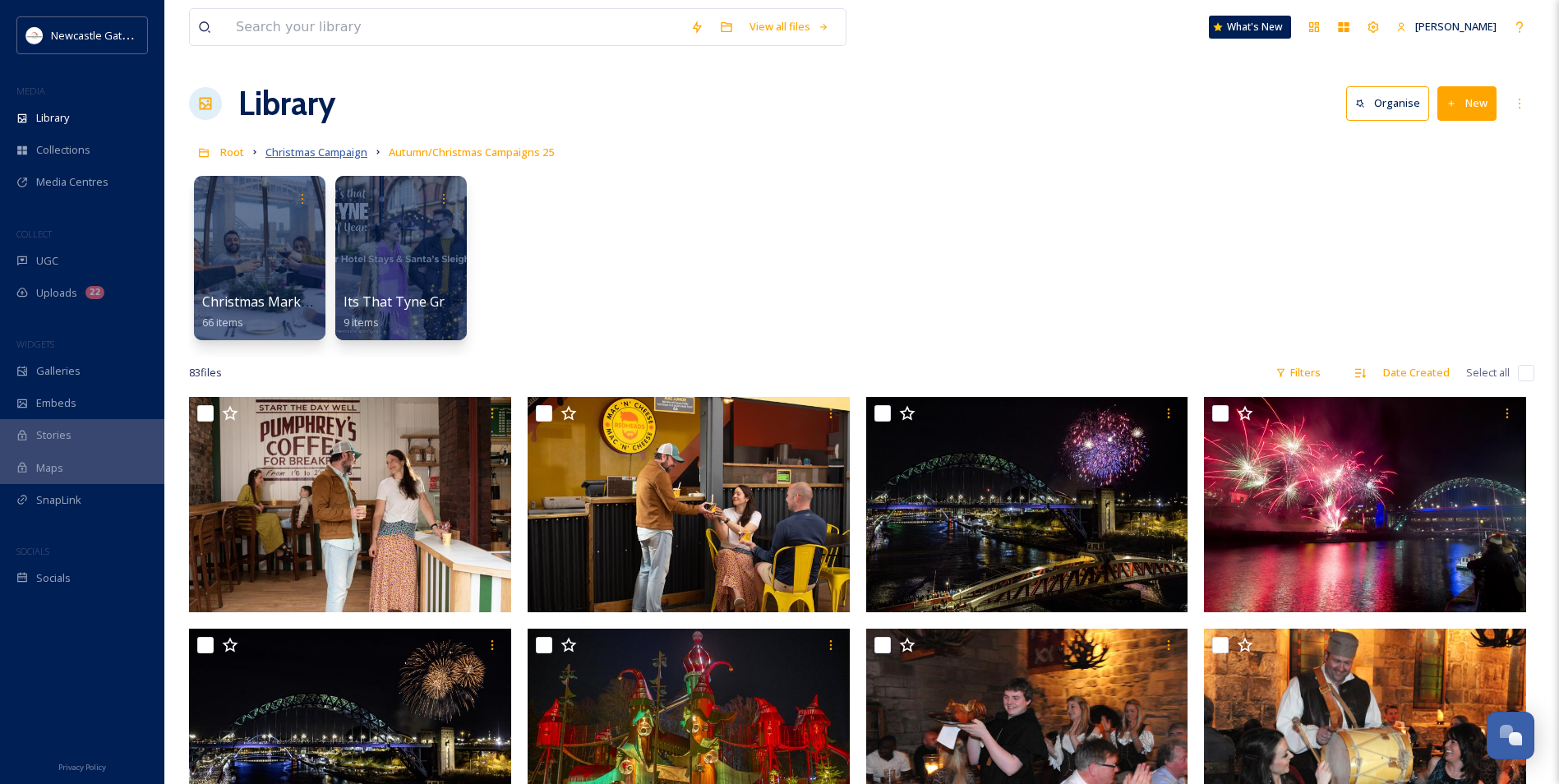
click at [306, 151] on span "Christmas Campaign" at bounding box center [316, 151] width 102 height 15
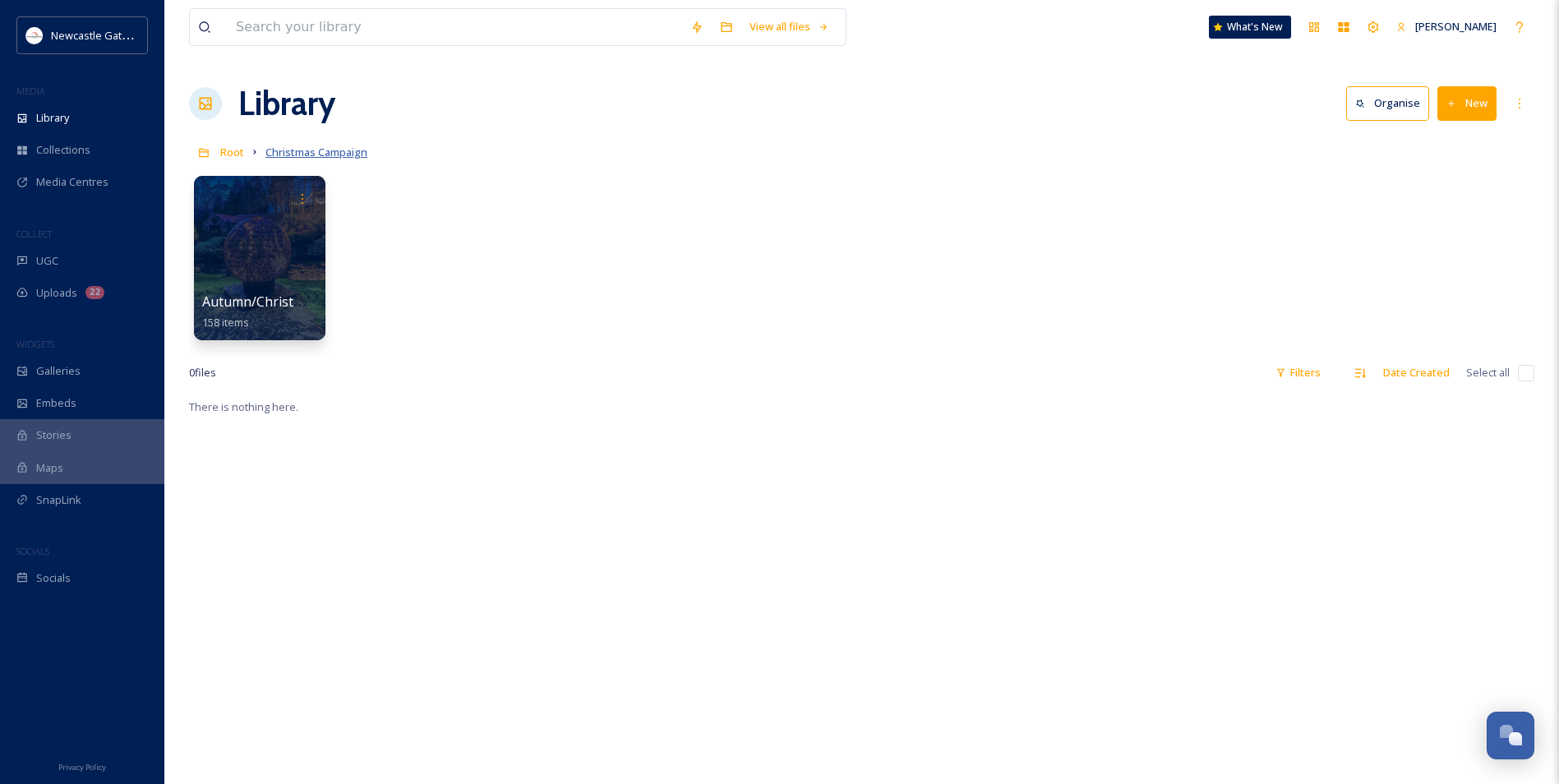
click at [318, 147] on span "Christmas Campaign" at bounding box center [316, 151] width 102 height 15
click at [842, 105] on div "Library Organise New" at bounding box center [862, 103] width 1346 height 49
click at [842, 105] on icon at bounding box center [1519, 103] width 13 height 13
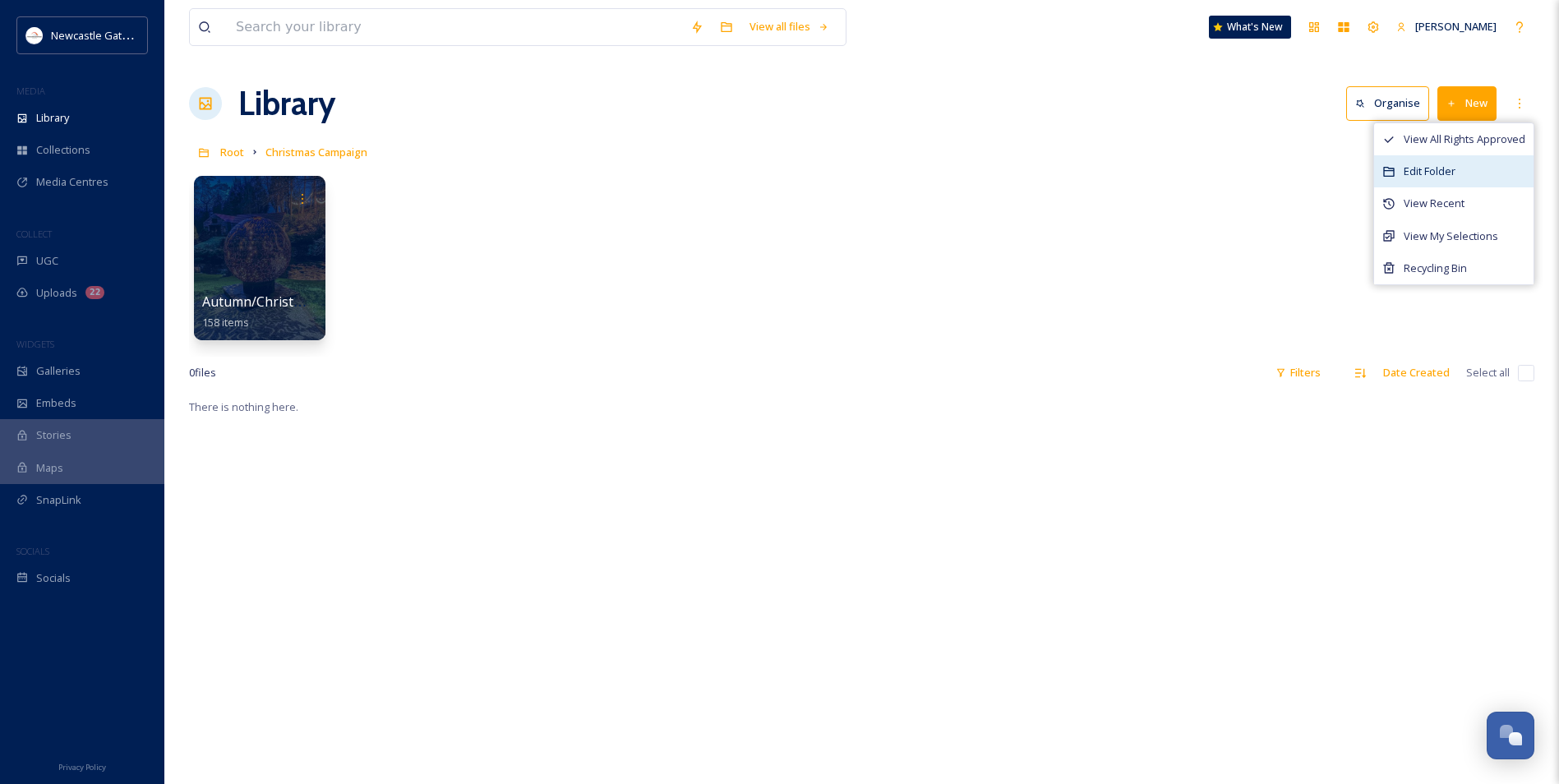
click at [842, 170] on div "Edit Folder" at bounding box center [1454, 171] width 159 height 32
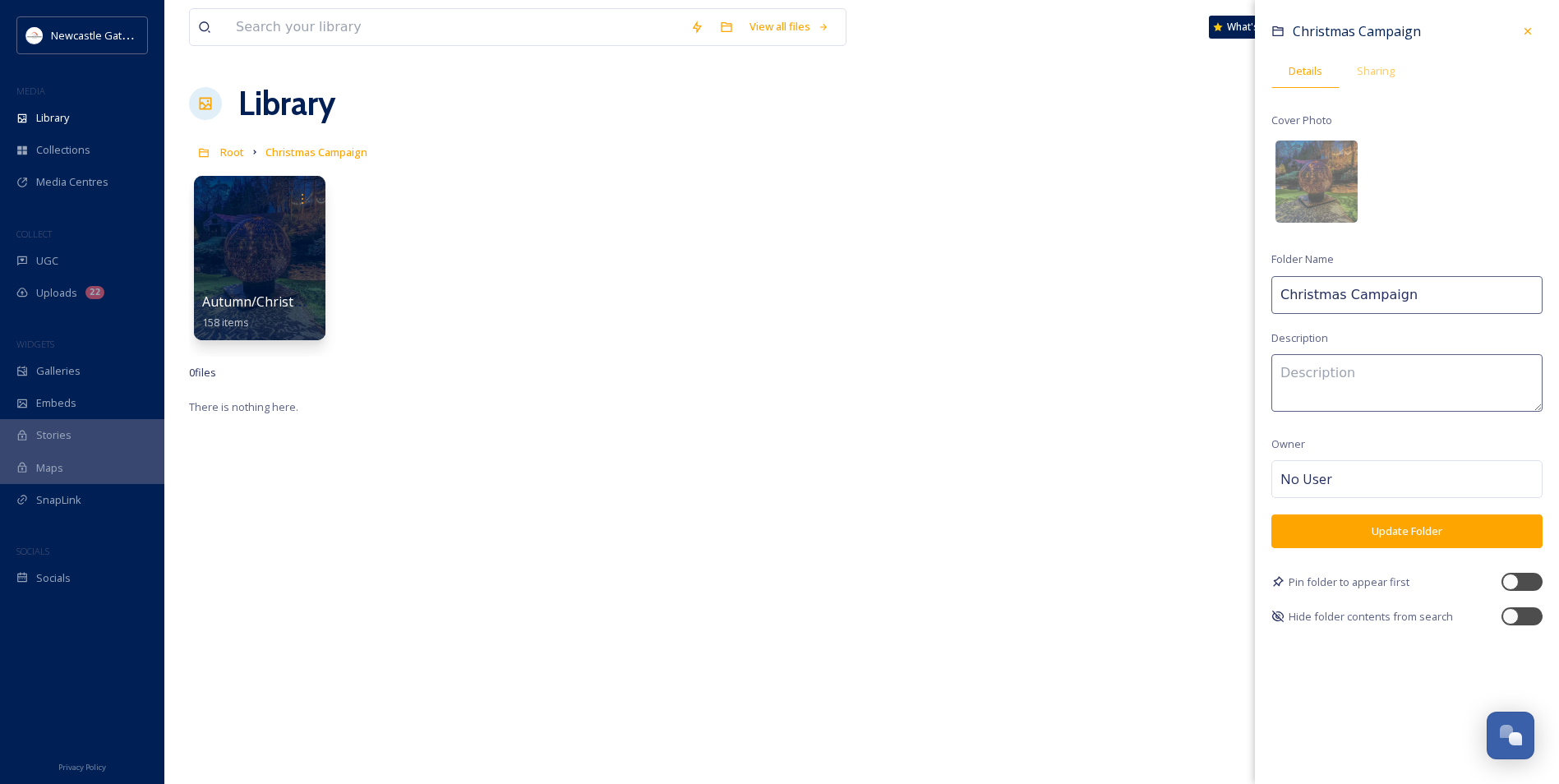
click at [842, 297] on input "Christmas Campaign" at bounding box center [1407, 295] width 271 height 38
click at [842, 292] on input "Autumn/Christmas Campaign" at bounding box center [1407, 295] width 271 height 38
type input "Autumn/Christmas Campaign 25"
click at [842, 475] on button "Update Folder" at bounding box center [1407, 531] width 271 height 34
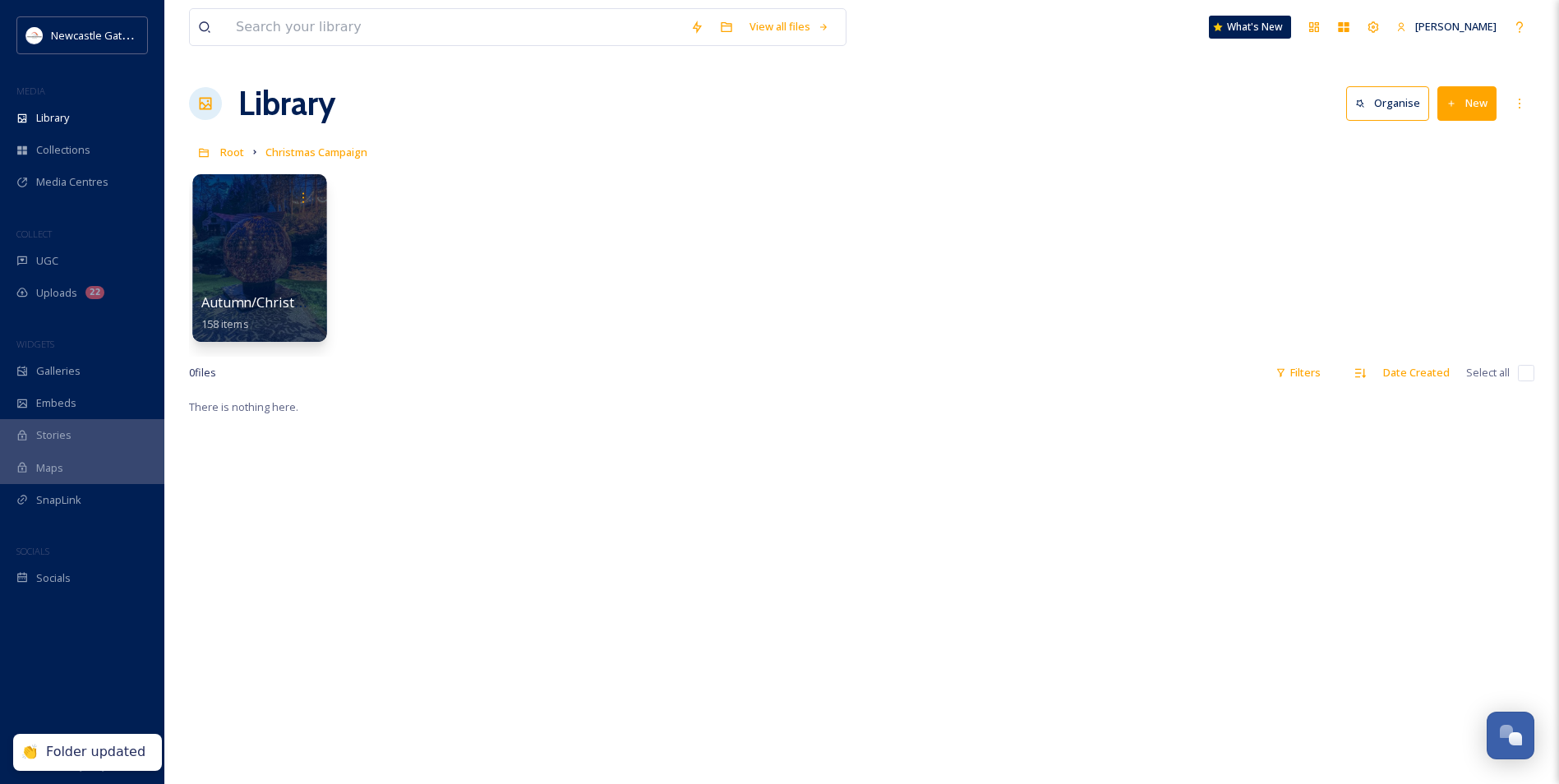
click at [265, 238] on div at bounding box center [259, 258] width 134 height 167
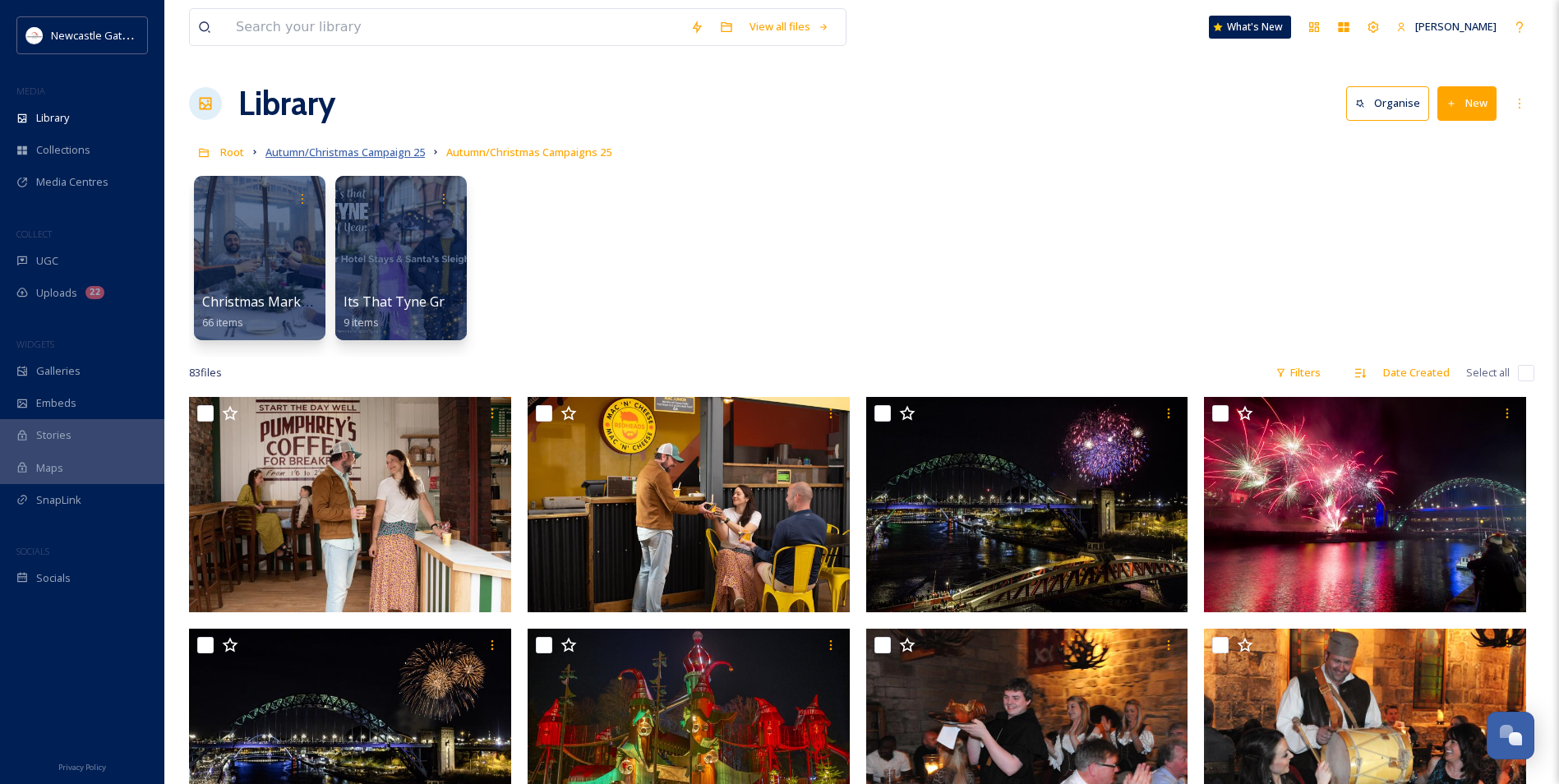
click at [336, 156] on span "Autumn/Christmas Campaign 25" at bounding box center [345, 151] width 159 height 15
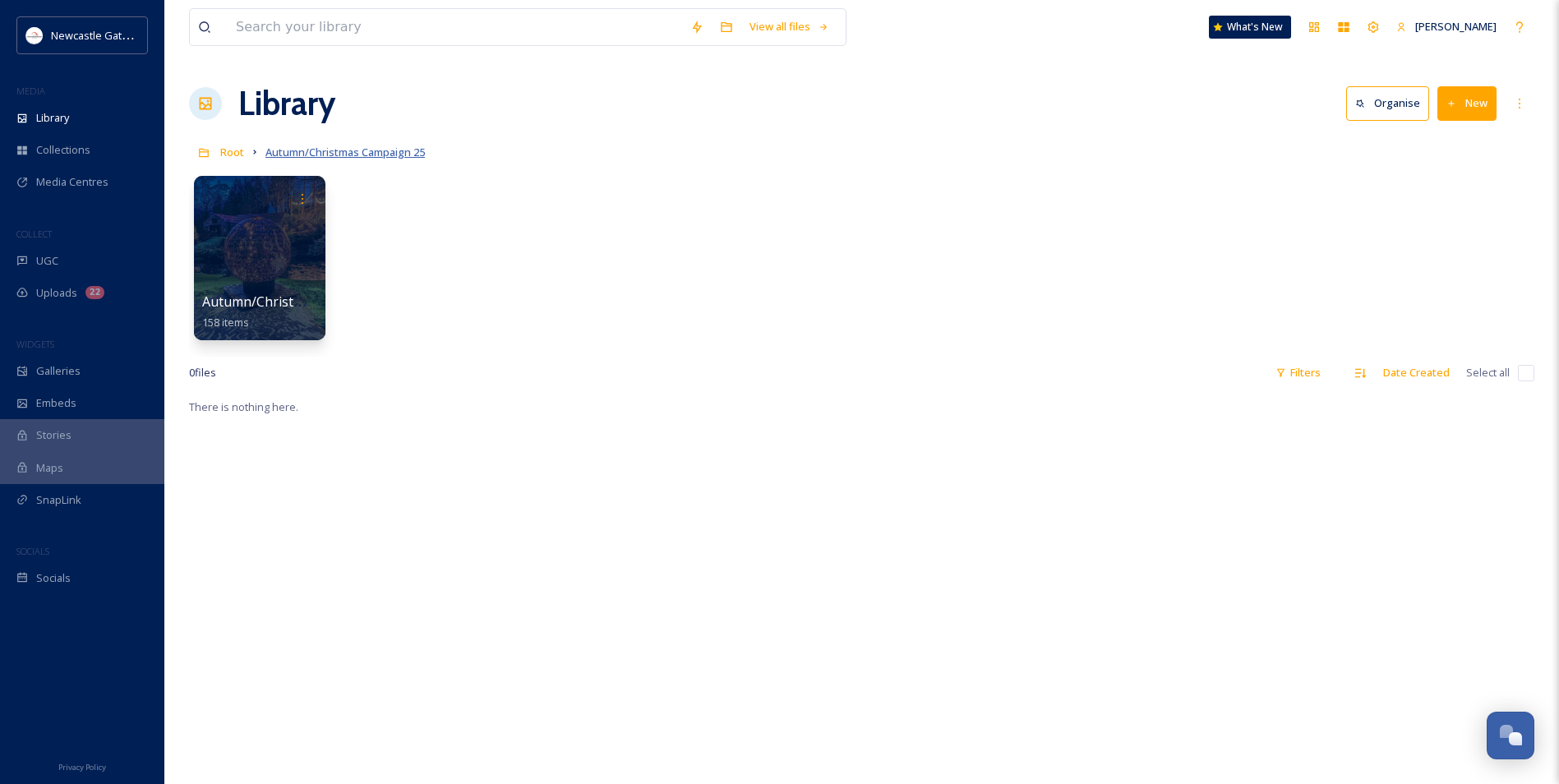
click at [368, 156] on span "Autumn/Christmas Campaign 25" at bounding box center [345, 151] width 159 height 15
click at [312, 246] on div at bounding box center [259, 258] width 134 height 167
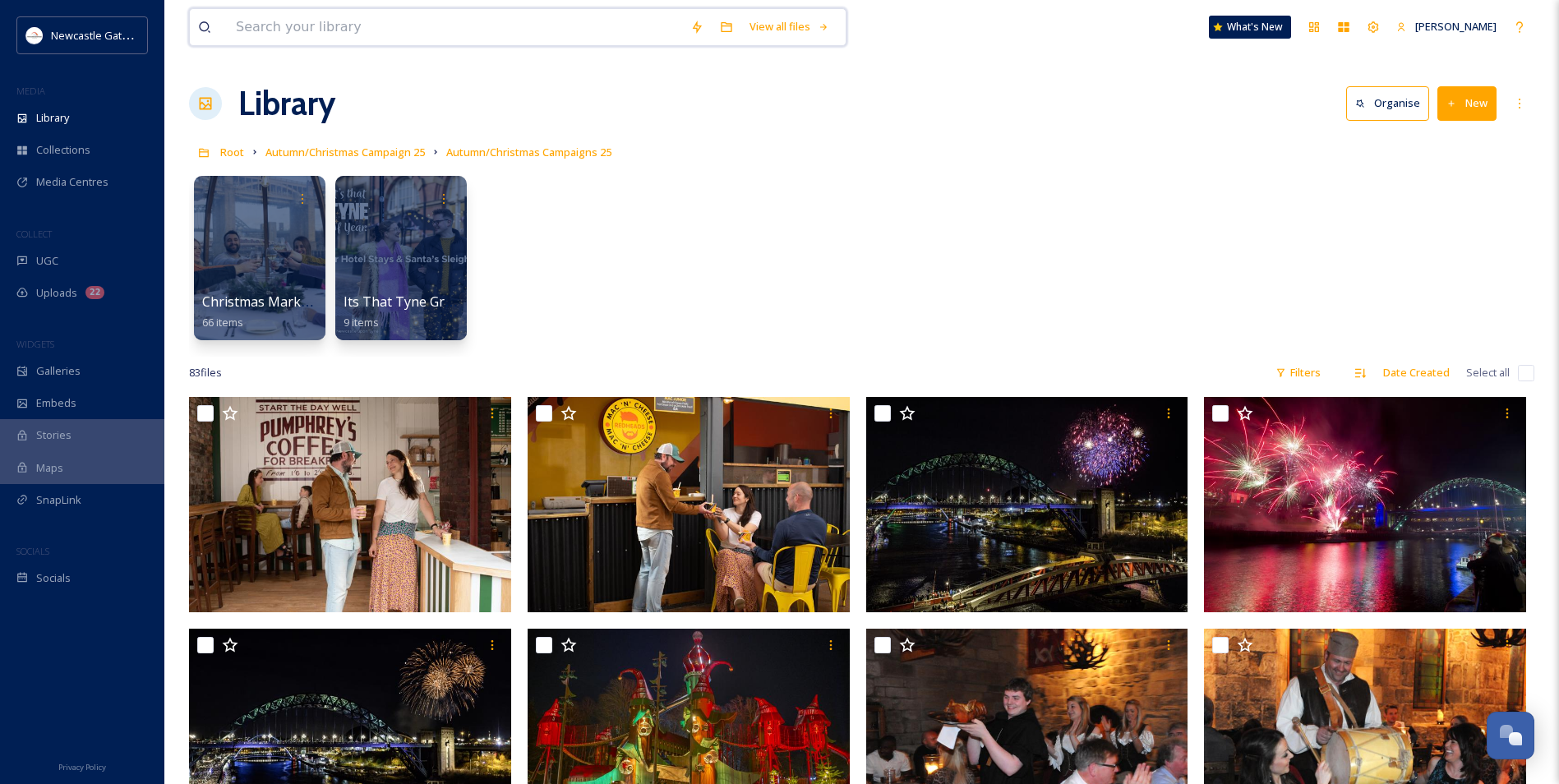
click at [402, 24] on input at bounding box center [455, 27] width 455 height 36
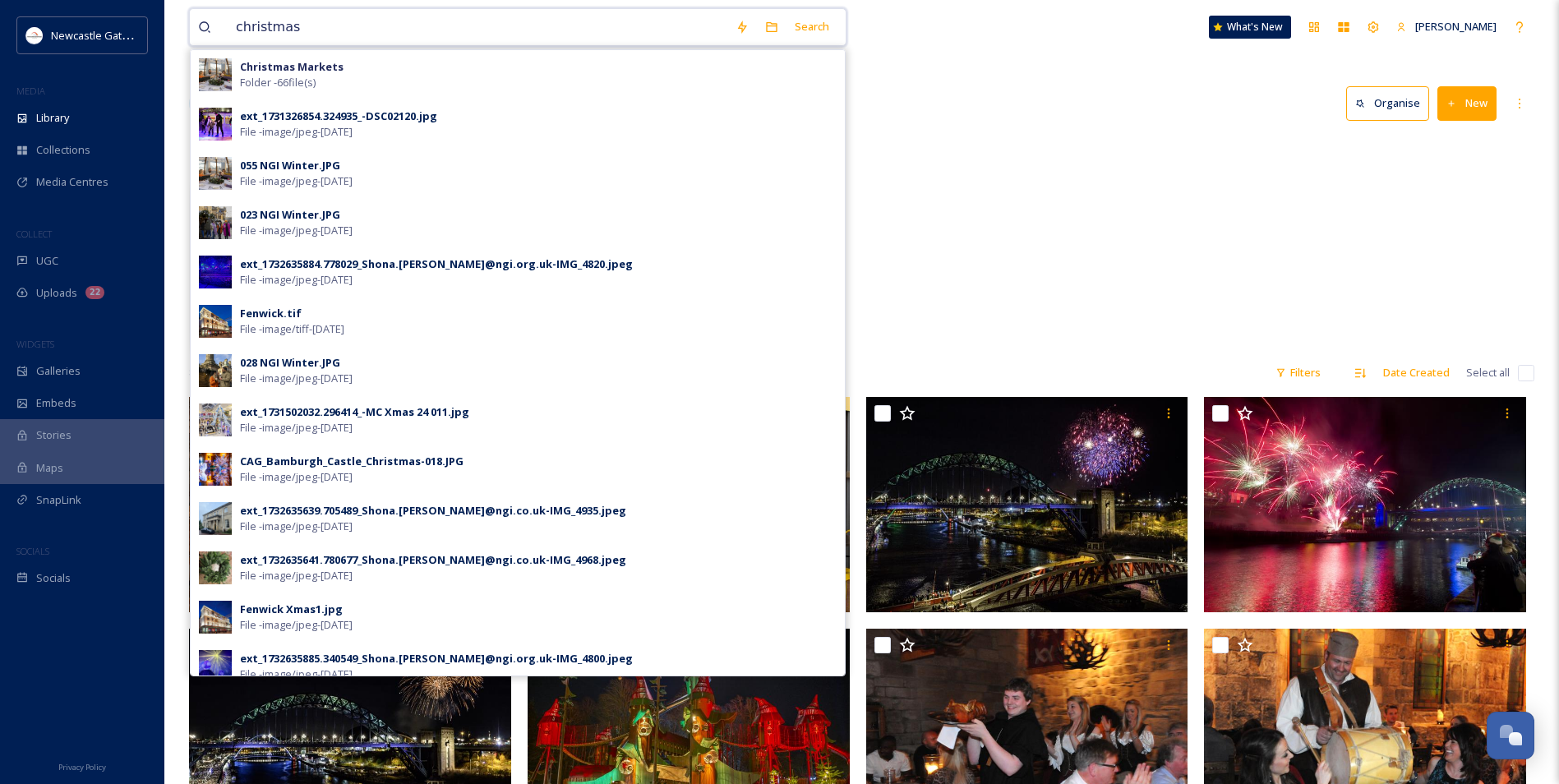
type input "christmas"
click at [842, 137] on div "Root Autumn/Christmas Campaign 25 Autumn/Christmas Campaigns 25" at bounding box center [862, 151] width 1346 height 31
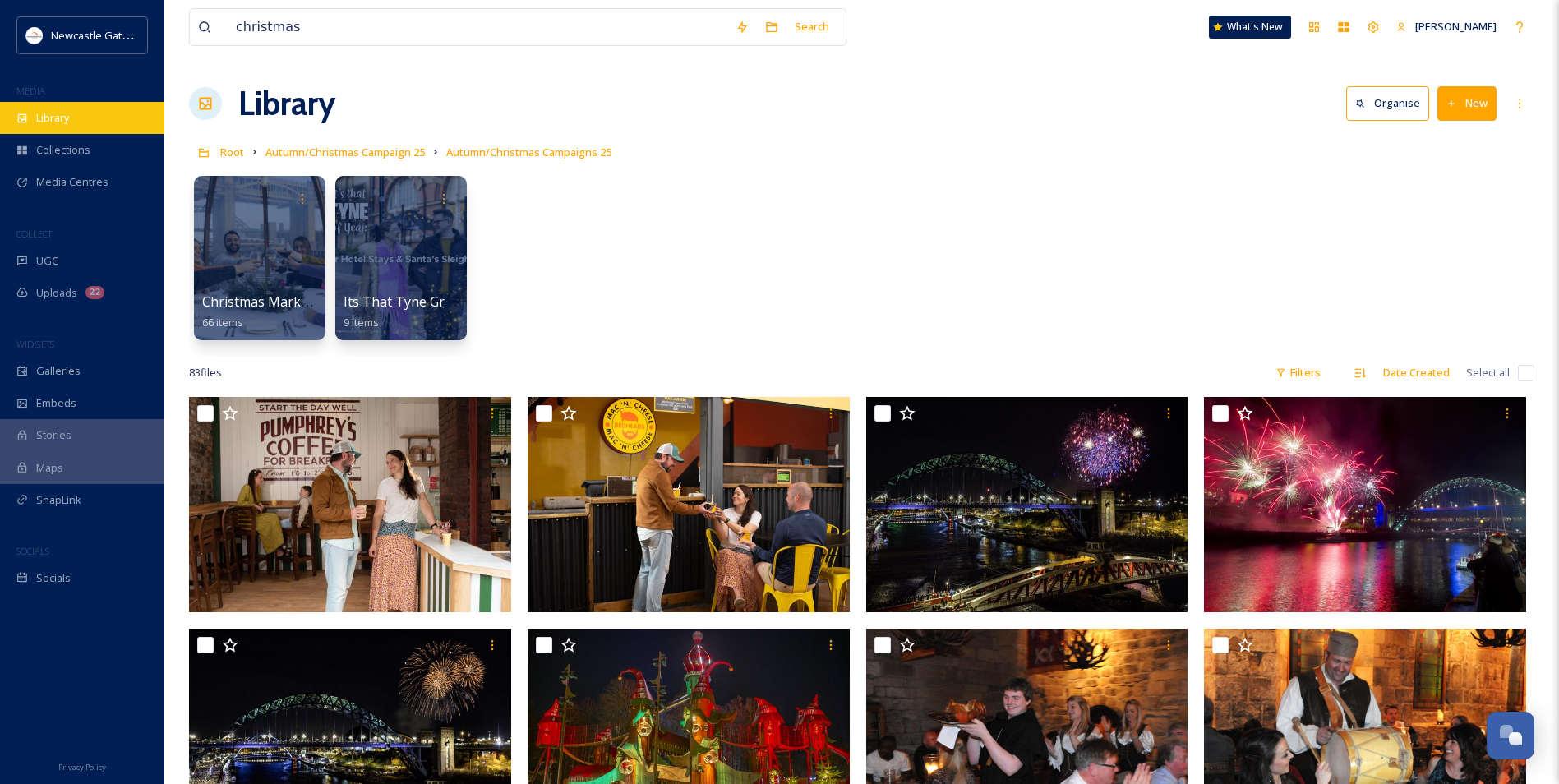
click at [73, 106] on div "Library" at bounding box center [82, 118] width 164 height 32
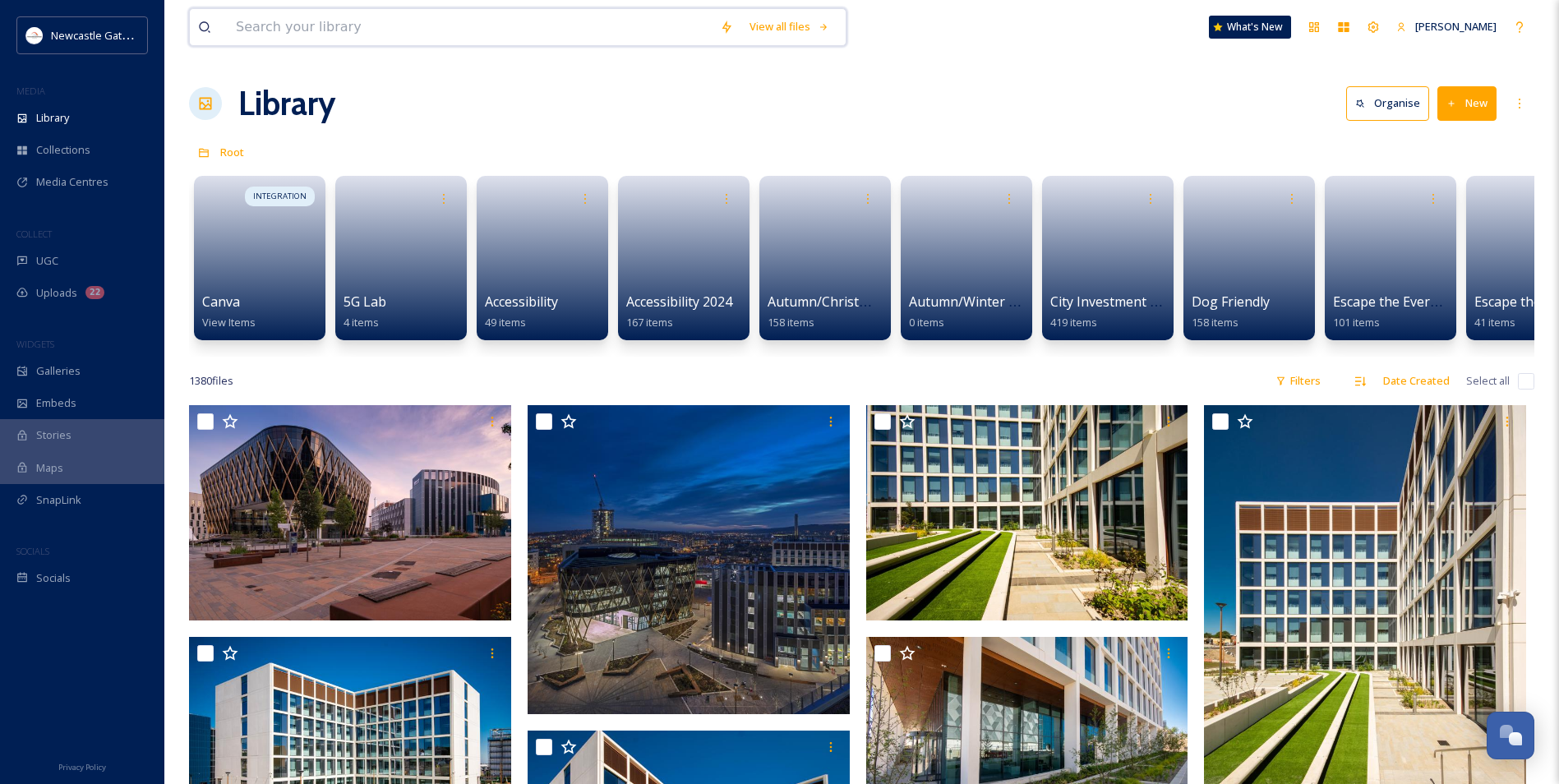
click at [363, 23] on input at bounding box center [469, 27] width 484 height 36
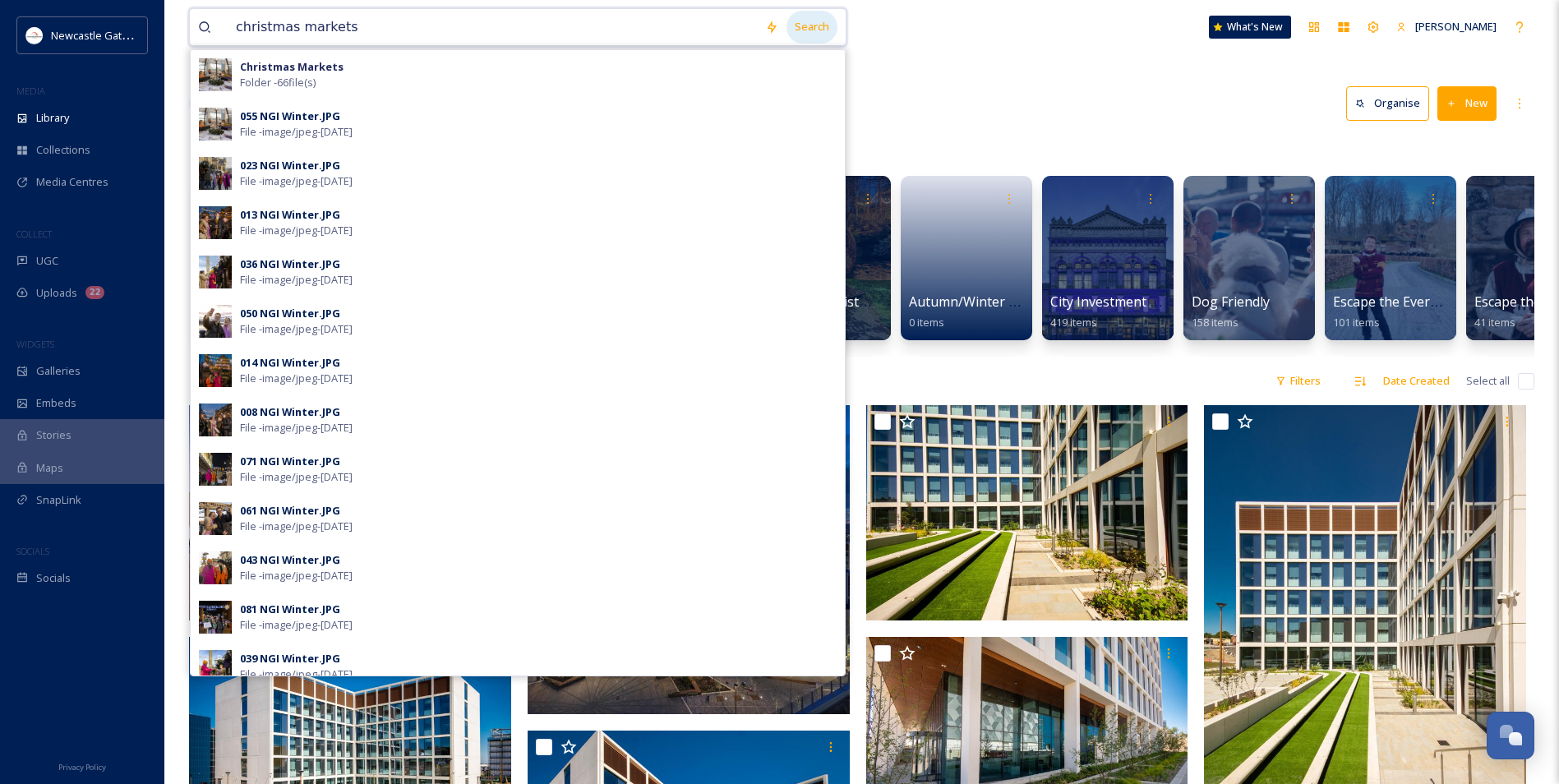
type input "christmas markets"
click at [805, 29] on div "Search" at bounding box center [811, 27] width 51 height 32
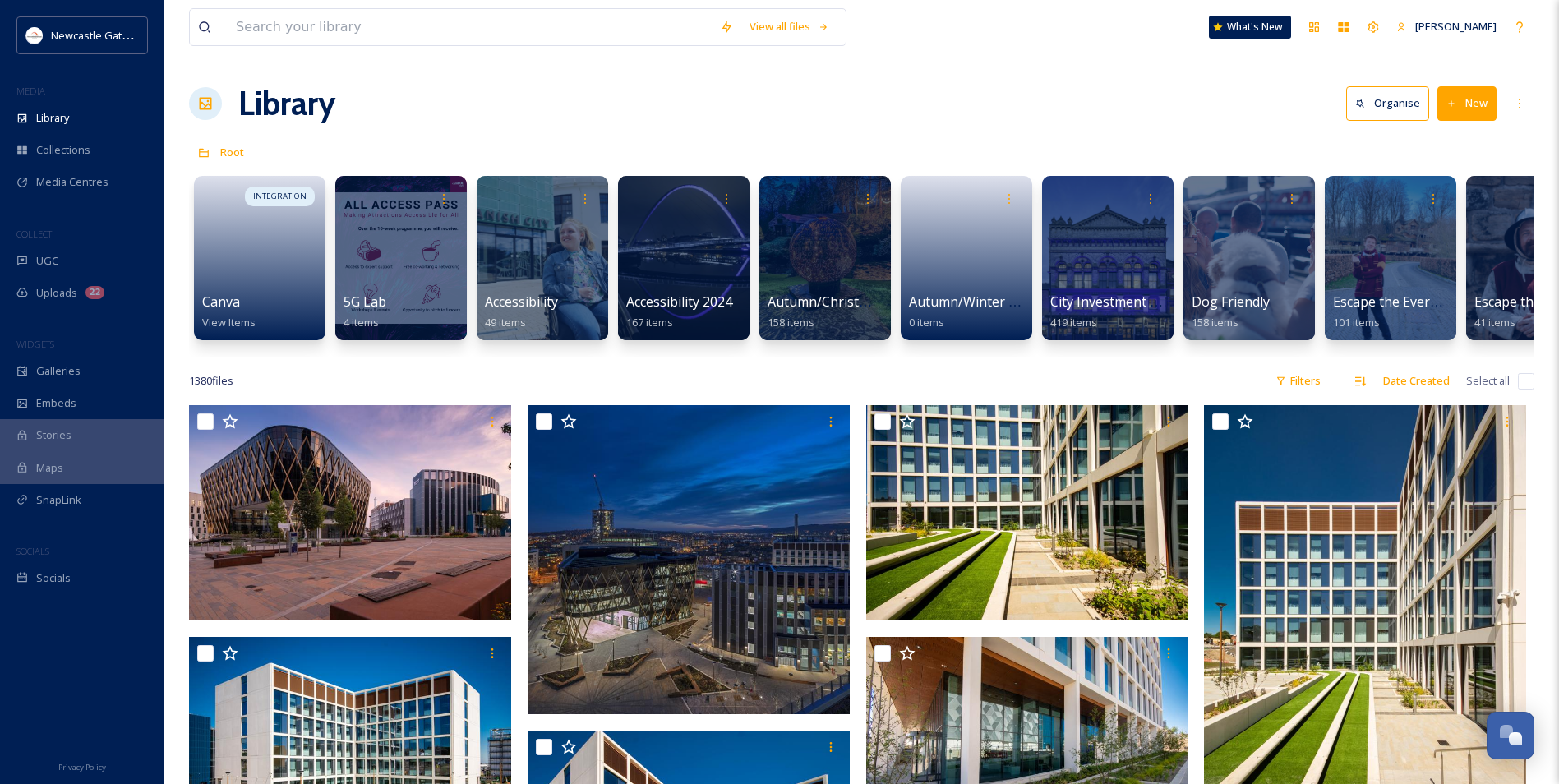
click at [542, 137] on div "Root" at bounding box center [862, 151] width 1346 height 31
